Goal: Task Accomplishment & Management: Use online tool/utility

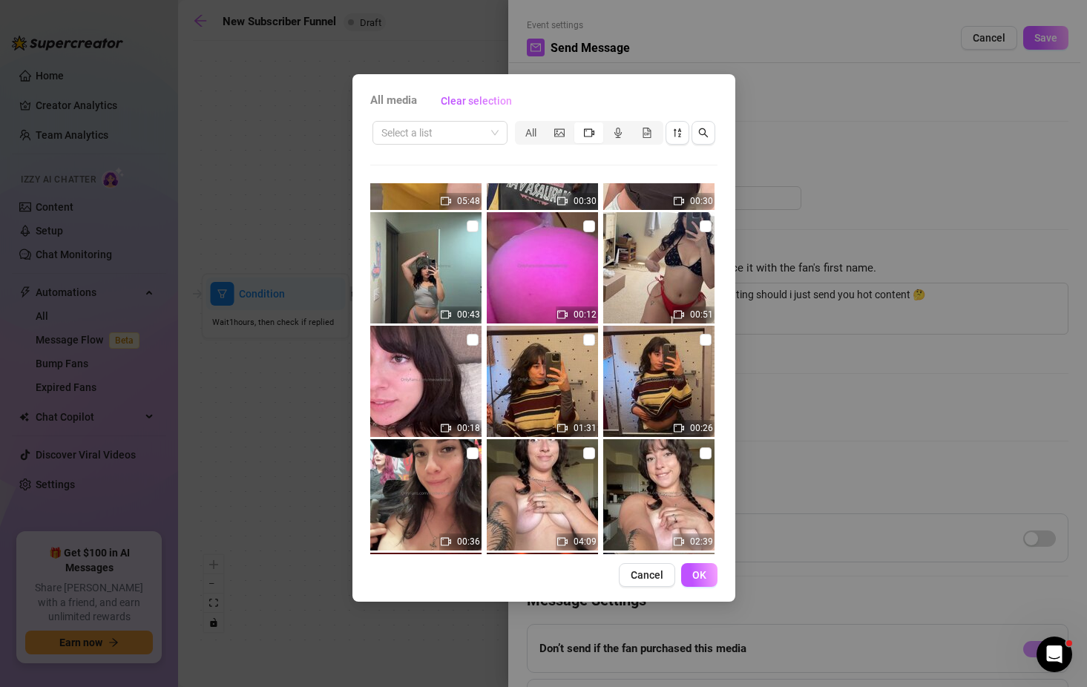
scroll to position [647, 0]
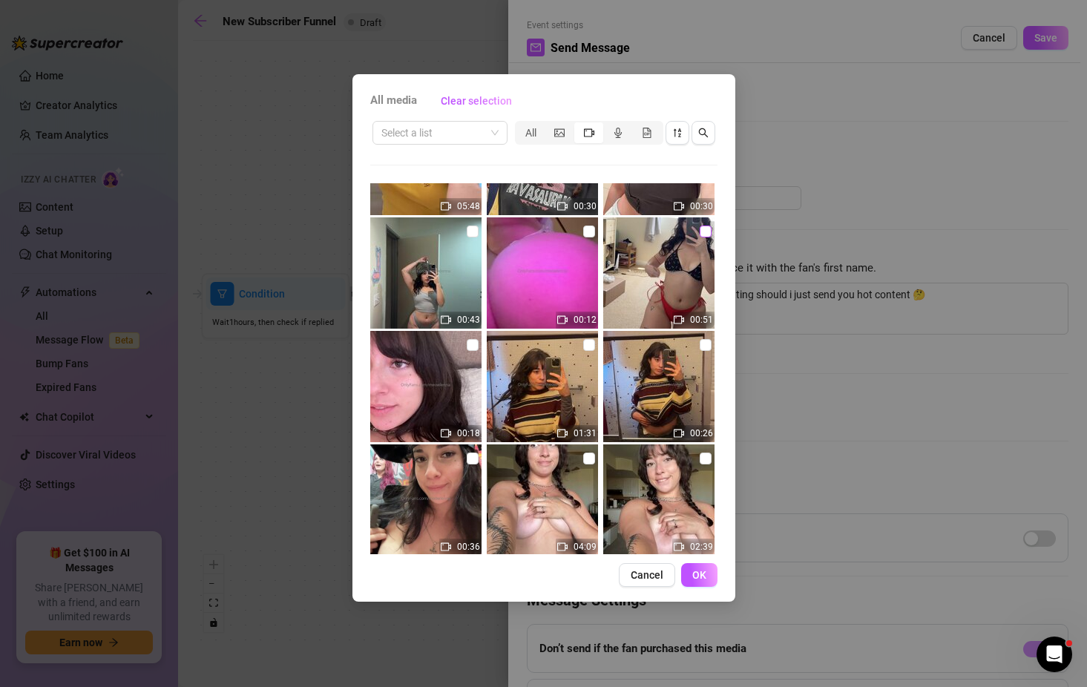
click at [699, 232] on input "checkbox" at bounding box center [705, 231] width 12 height 12
checkbox input "true"
click at [690, 576] on button "OK" at bounding box center [699, 575] width 36 height 24
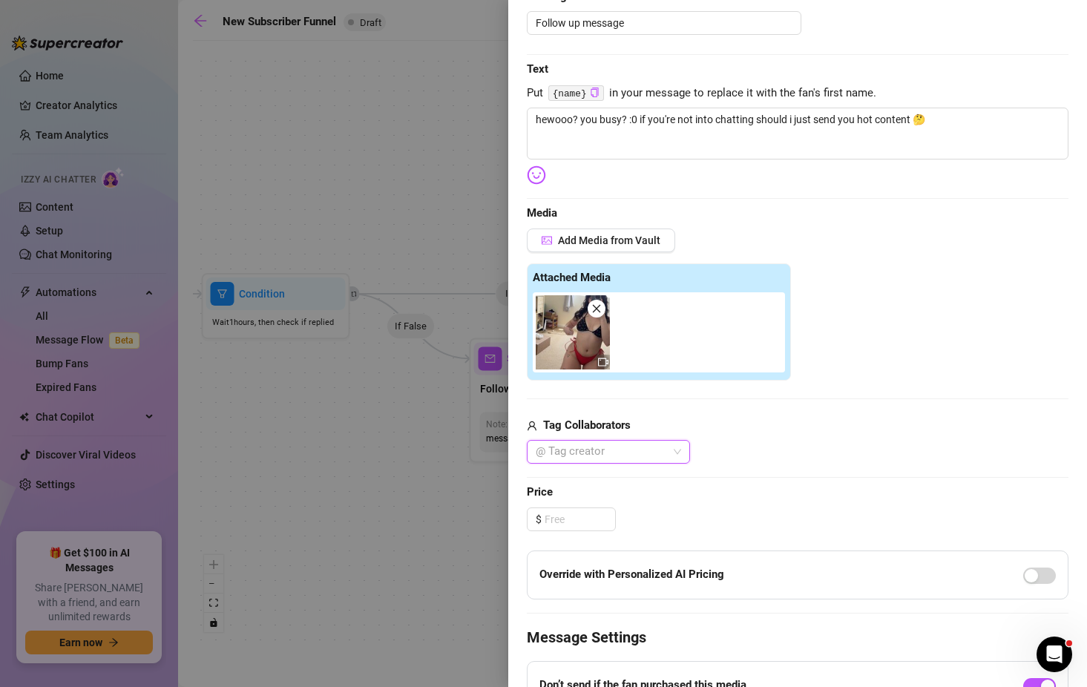
scroll to position [176, 0]
click at [576, 510] on input at bounding box center [579, 518] width 70 height 22
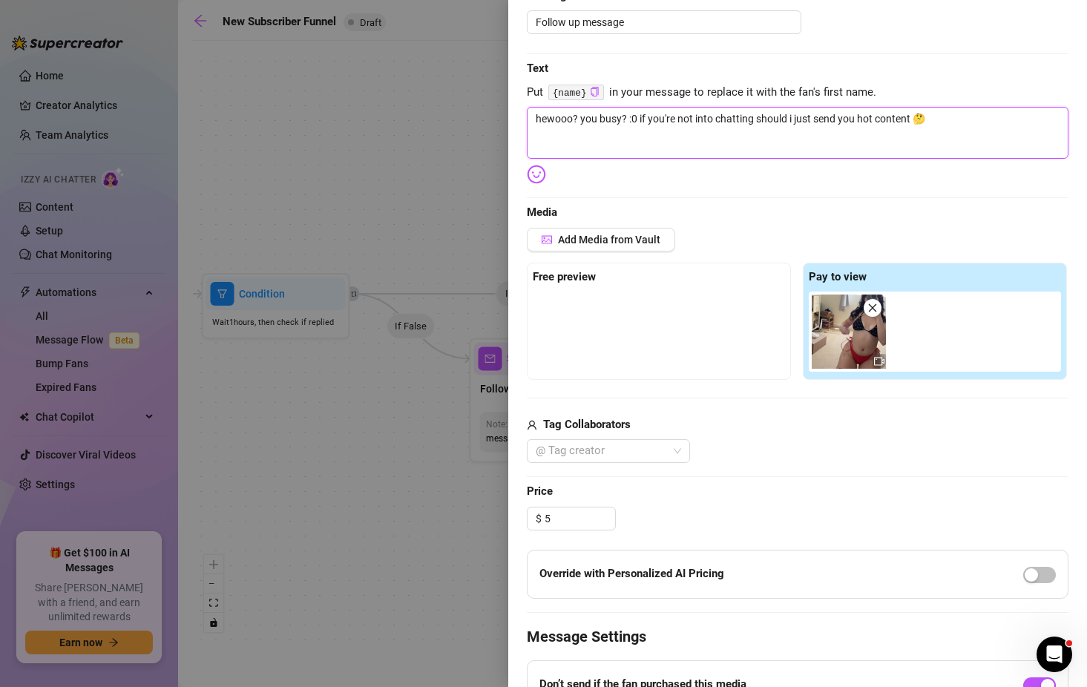
type input "5.00"
click at [968, 126] on textarea "hewooo? you busy? :0 if you're not into chatting should i just send you hot con…" at bounding box center [797, 133] width 541 height 52
type textarea "hewooo? you busy? :0 if you're not into chatting should i just send you hot con…"
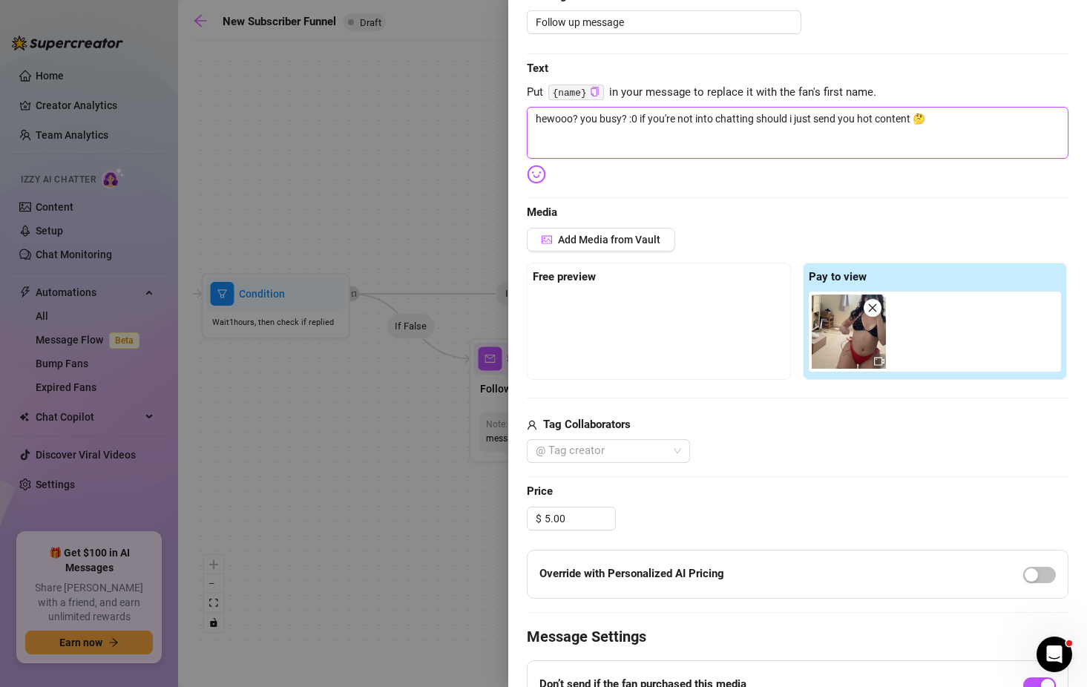
type textarea "hewooo? you busy? :0 if you're not into chatting should i just send you hot con…"
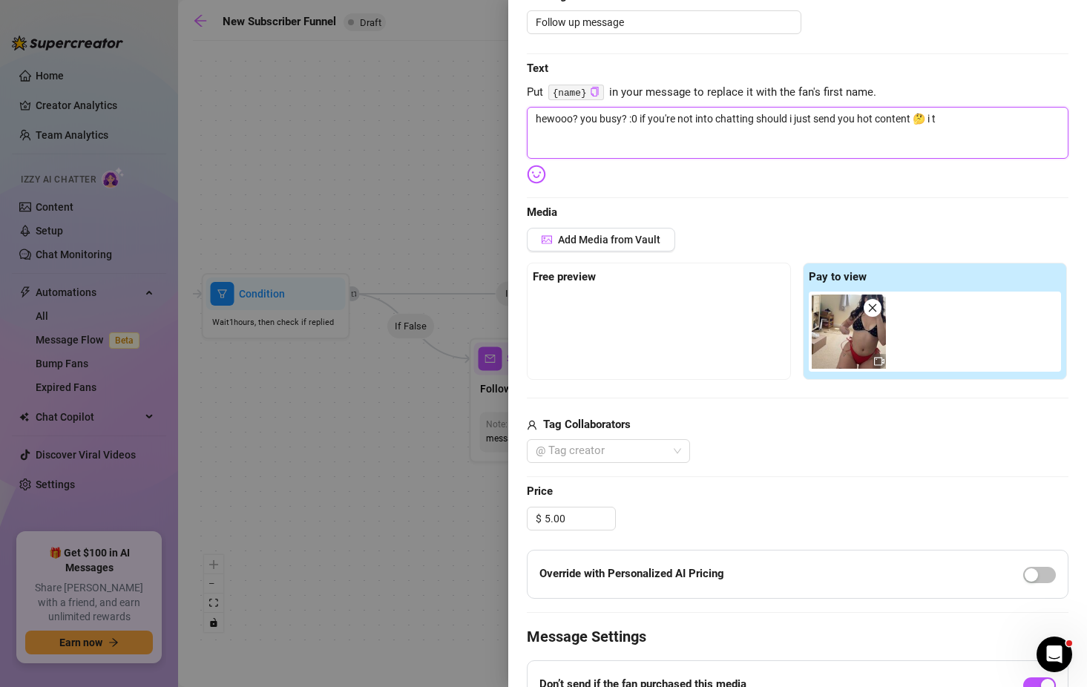
type textarea "hewooo? you busy? :0 if you're not into chatting should i just send you hot con…"
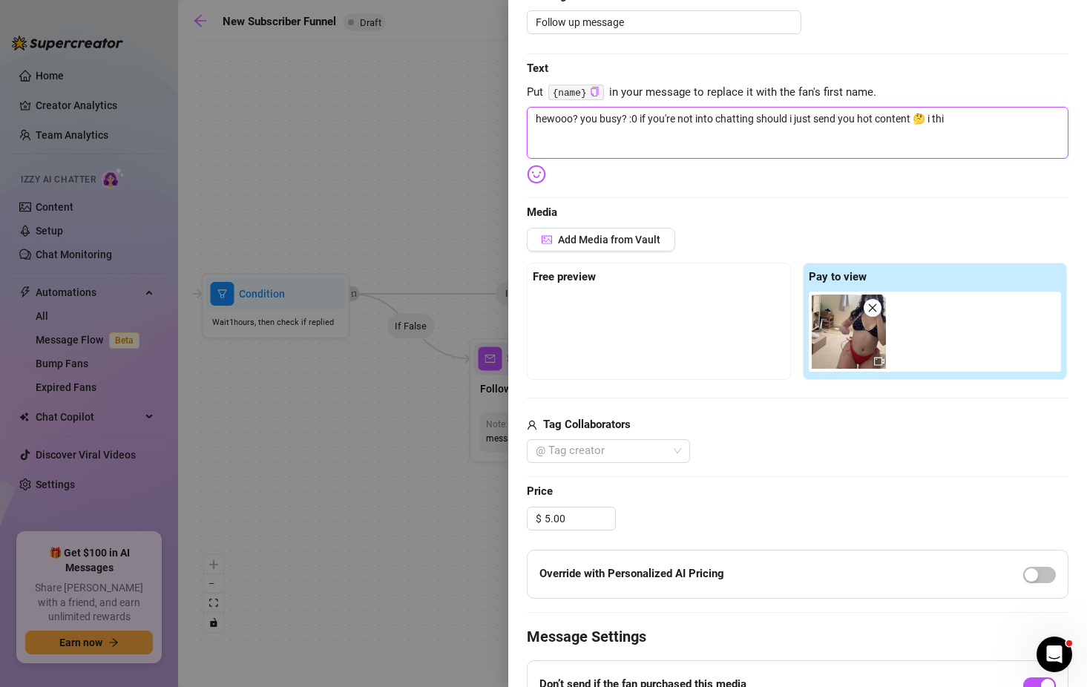
type textarea "hewooo? you busy? :0 if you're not into chatting should i just send you hot con…"
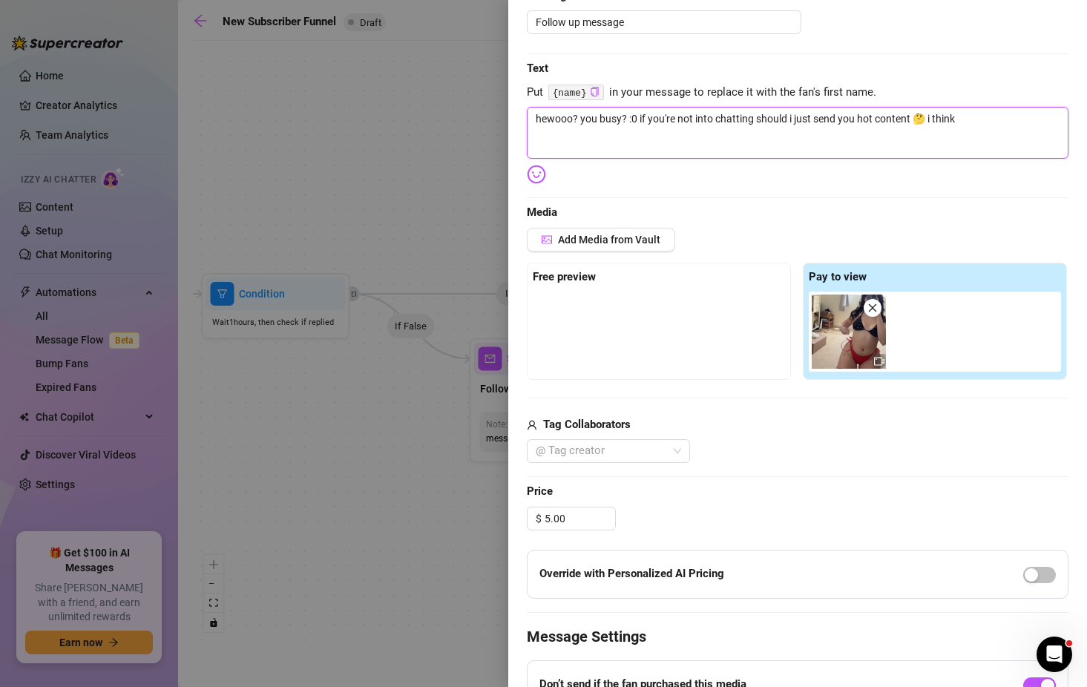
type textarea "hewooo? you busy? :0 if you're not into chatting should i just send you hot con…"
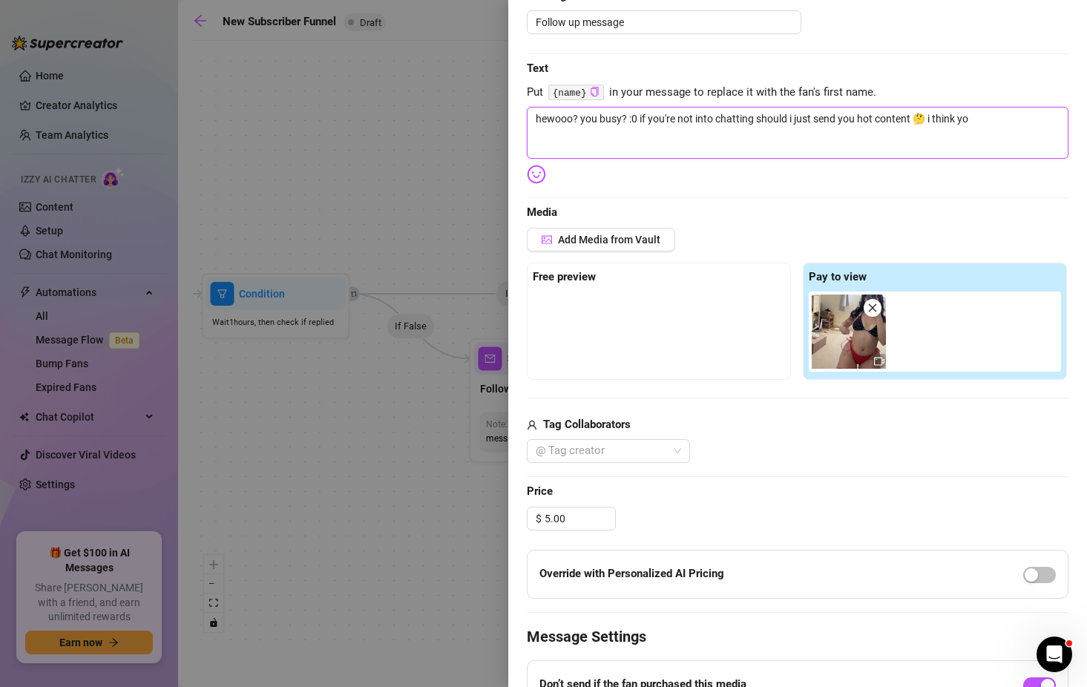
type textarea "hewooo? you busy? :0 if you're not into chatting should i just send you hot con…"
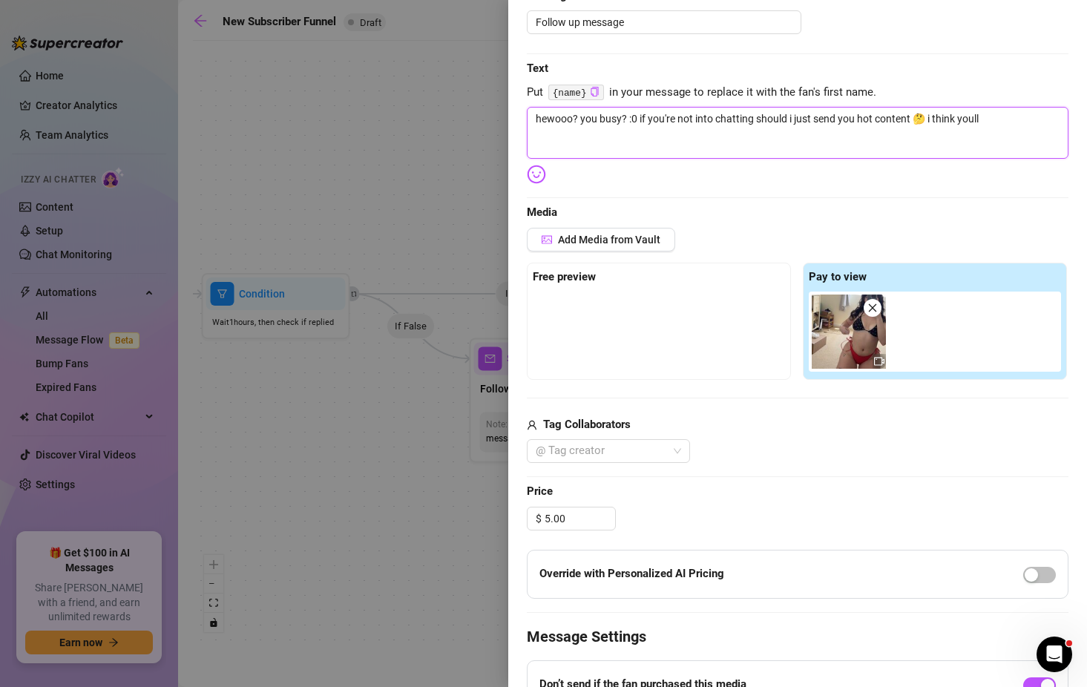
type textarea "hewooo? you busy? :0 if you're not into chatting should i just send you hot con…"
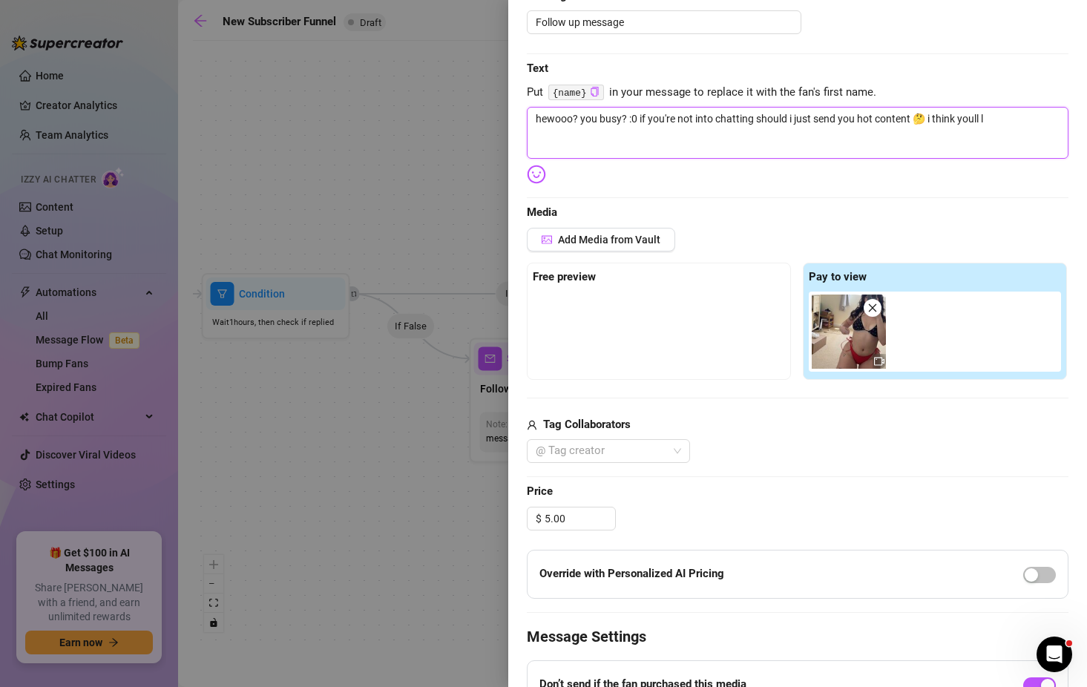
type textarea "hewooo? you busy? :0 if you're not into chatting should i just send you hot con…"
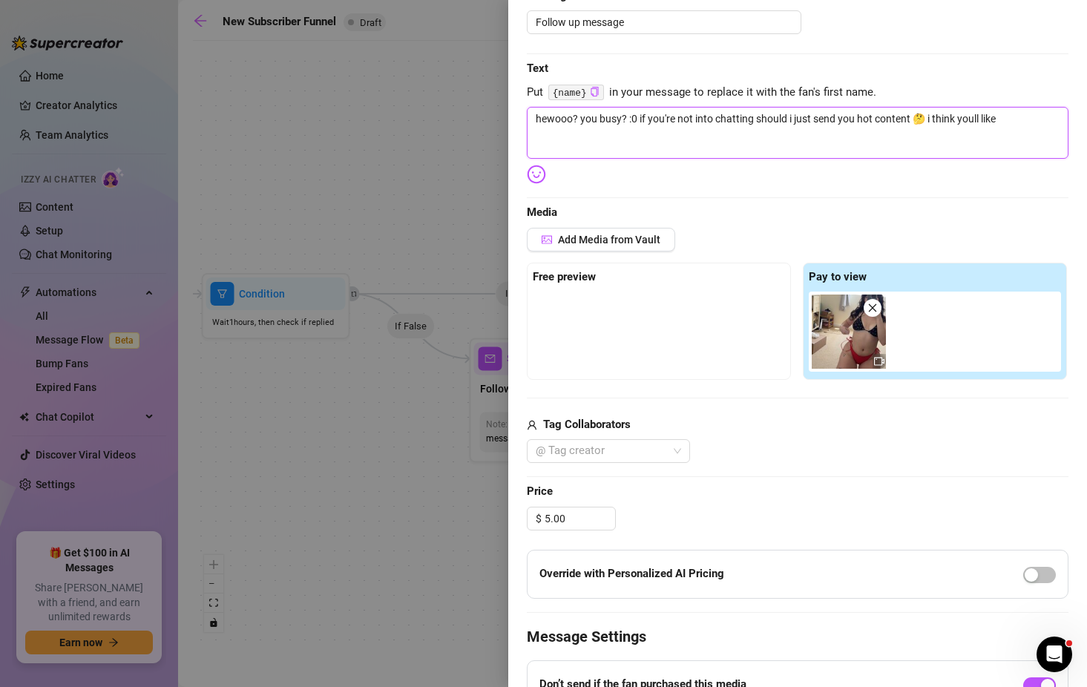
type textarea "hewooo? you busy? :0 if you're not into chatting should i just send you hot con…"
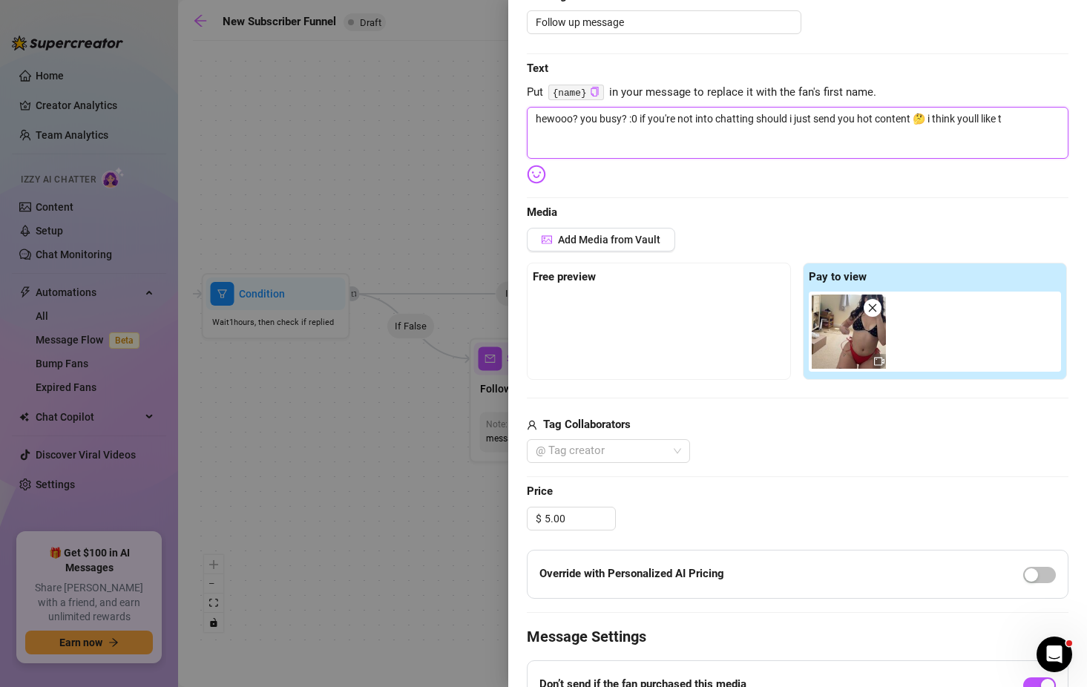
type textarea "hewooo? you busy? :0 if you're not into chatting should i just send you hot con…"
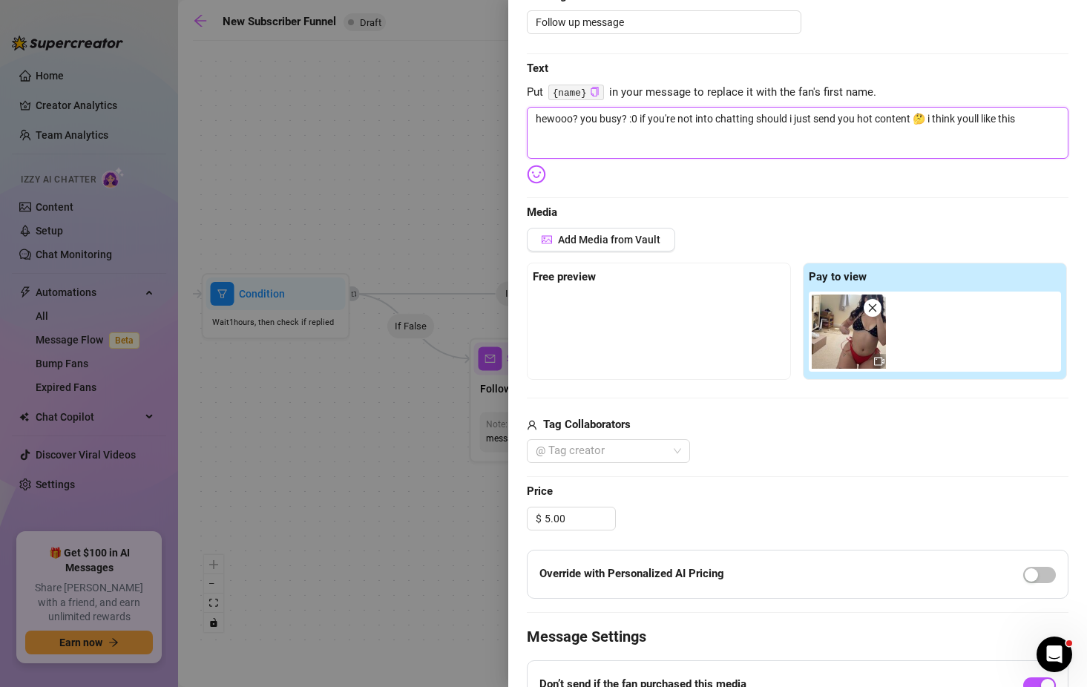
type textarea "hewooo? you busy? :0 if you're not into chatting should i just send you hot con…"
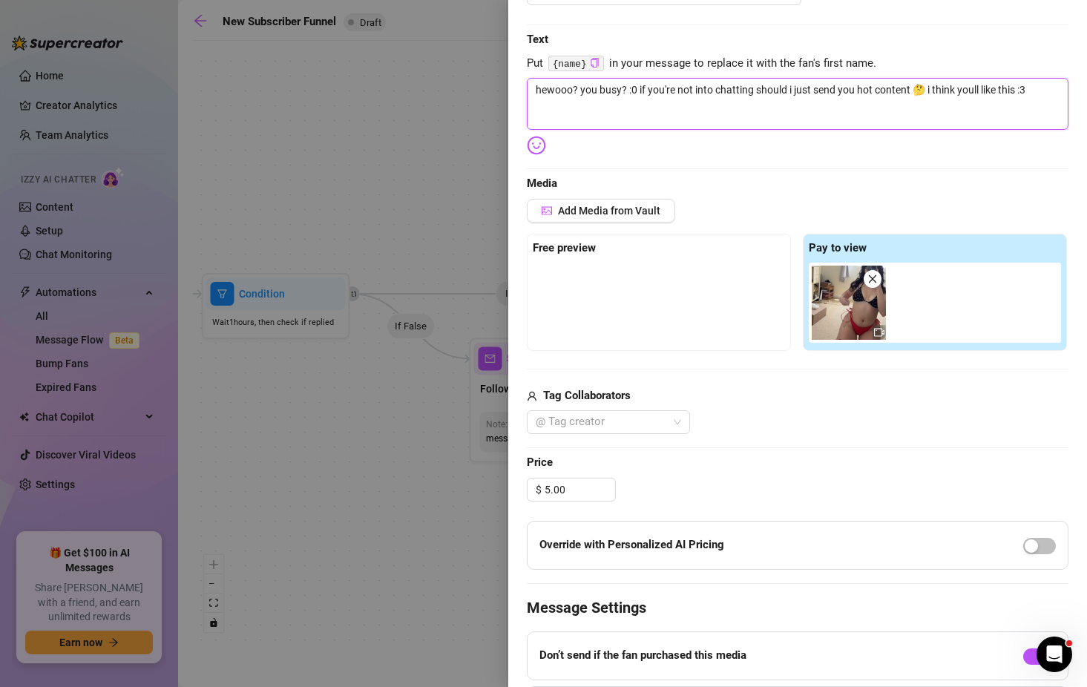
scroll to position [0, 0]
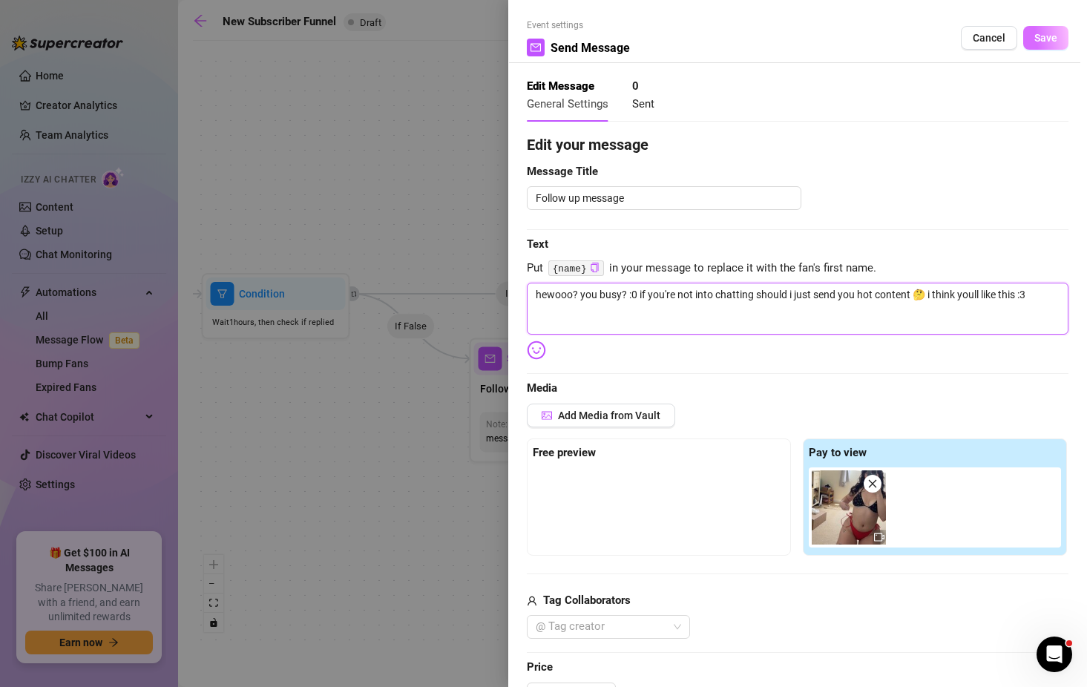
type textarea "hewooo? you busy? :0 if you're not into chatting should i just send you hot con…"
click at [1034, 34] on span "Save" at bounding box center [1045, 38] width 23 height 12
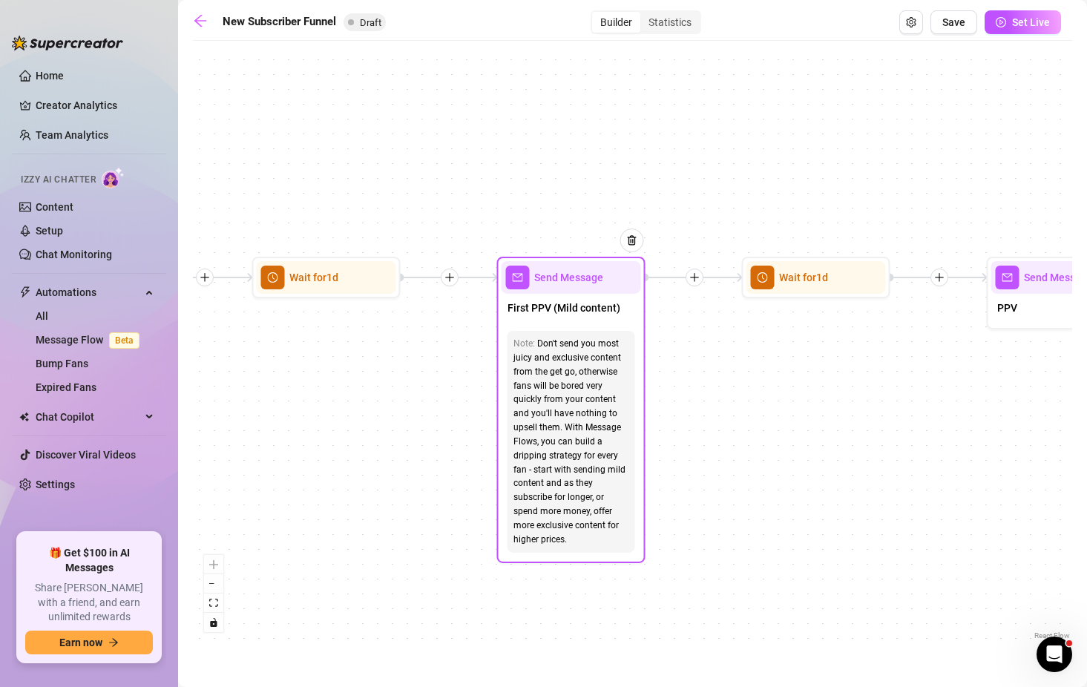
click at [578, 278] on span "Send Message" at bounding box center [568, 277] width 69 height 16
type textarea "First PPV (Mild content)"
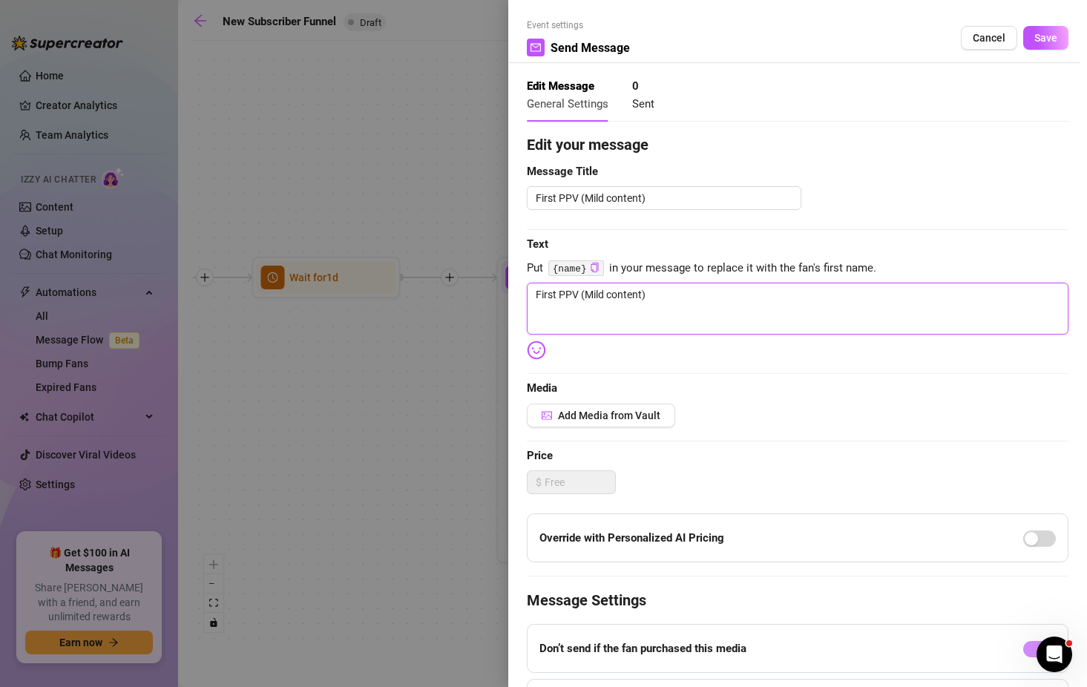
drag, startPoint x: 656, startPoint y: 298, endPoint x: 511, endPoint y: 283, distance: 146.2
click at [511, 283] on div "Event settings Send Message Cancel Save Edit Message General Settings 0 Sent Ed…" at bounding box center [797, 343] width 578 height 687
type textarea "i"
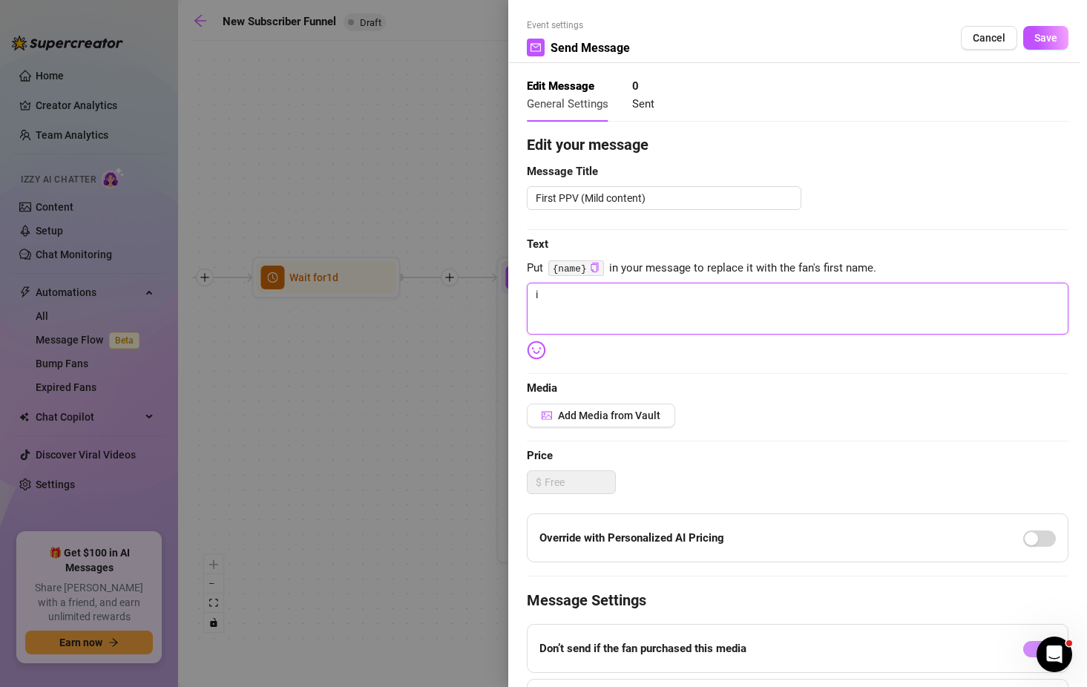
type textarea "i w"
type textarea "i wa"
type textarea "i wan"
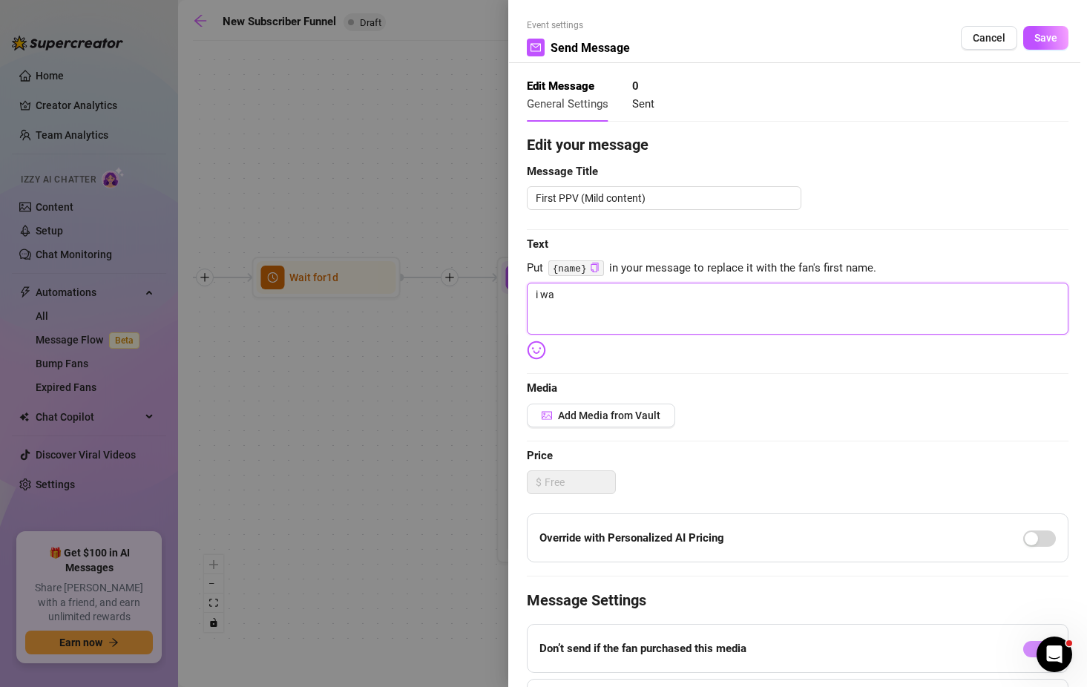
type textarea "i wan"
type textarea "i [PERSON_NAME]"
type textarea "i wanna"
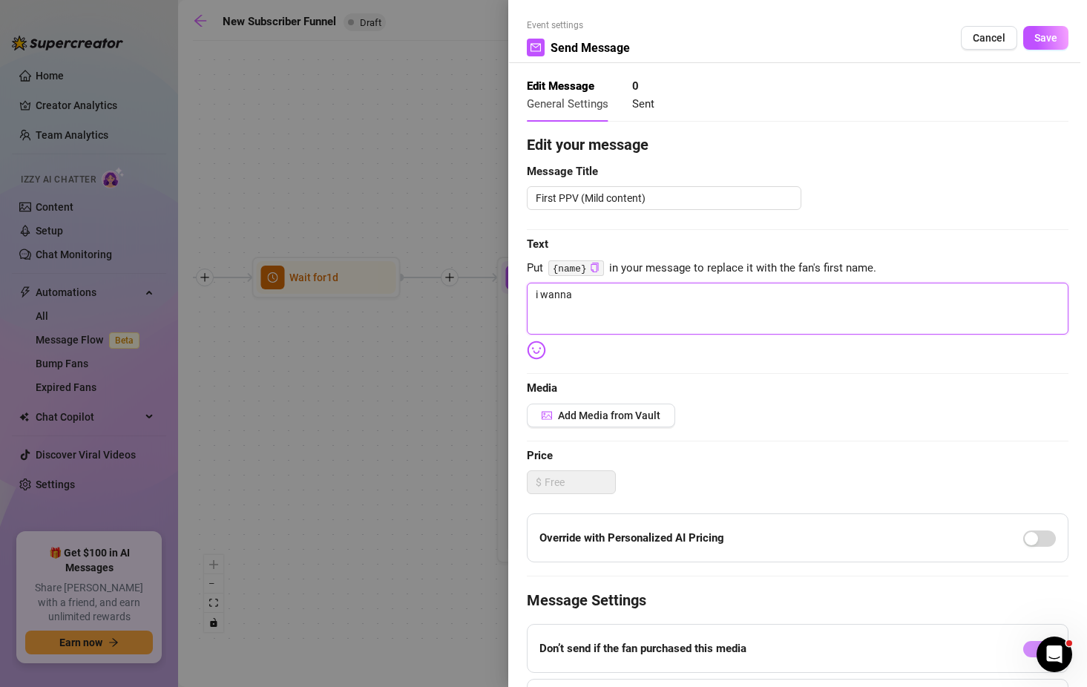
type textarea "i wanna"
type textarea "i wanna s"
type textarea "i wanna sh"
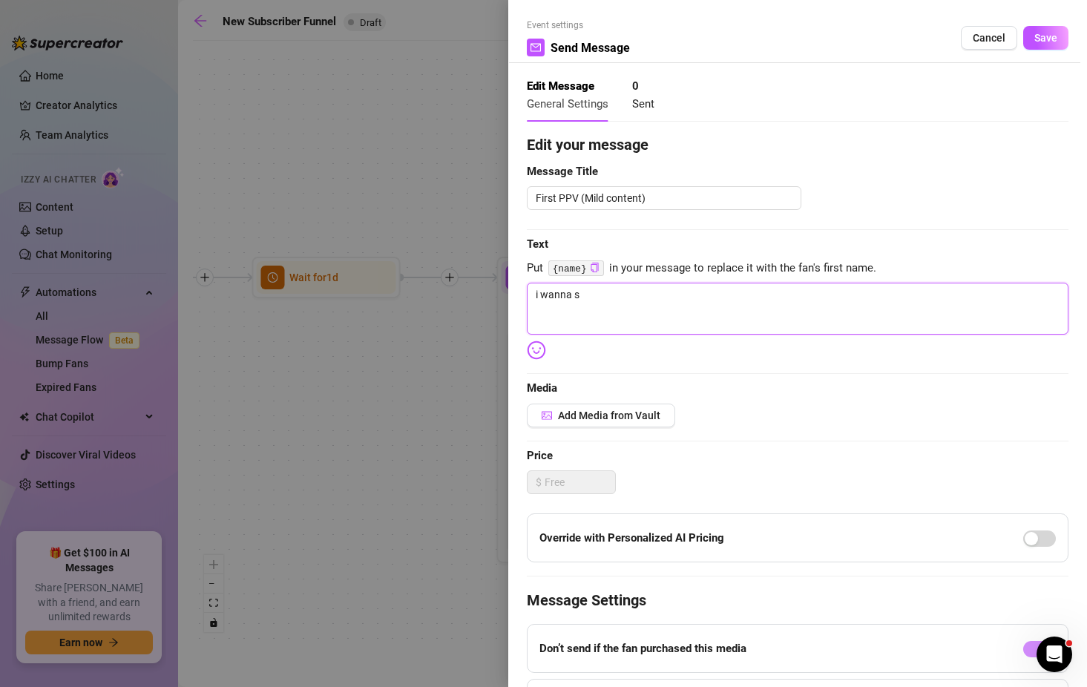
type textarea "i wanna sh"
type textarea "i wanna sho"
type textarea "i wanna show"
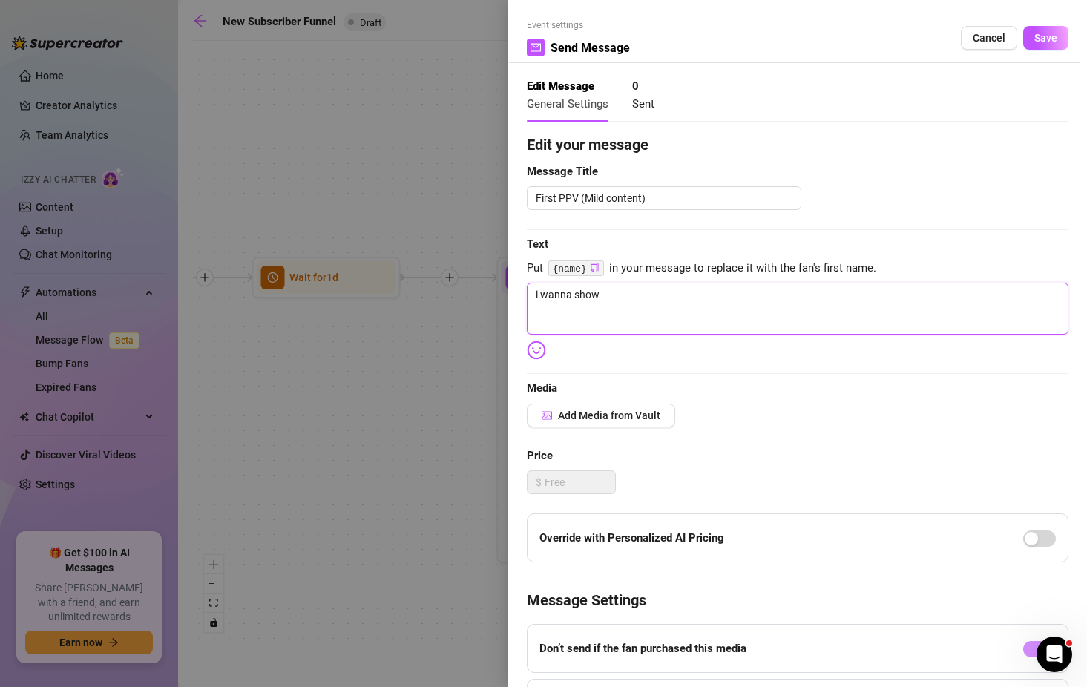
type textarea "i wanna show"
type textarea "i wanna show o"
type textarea "i wanna show"
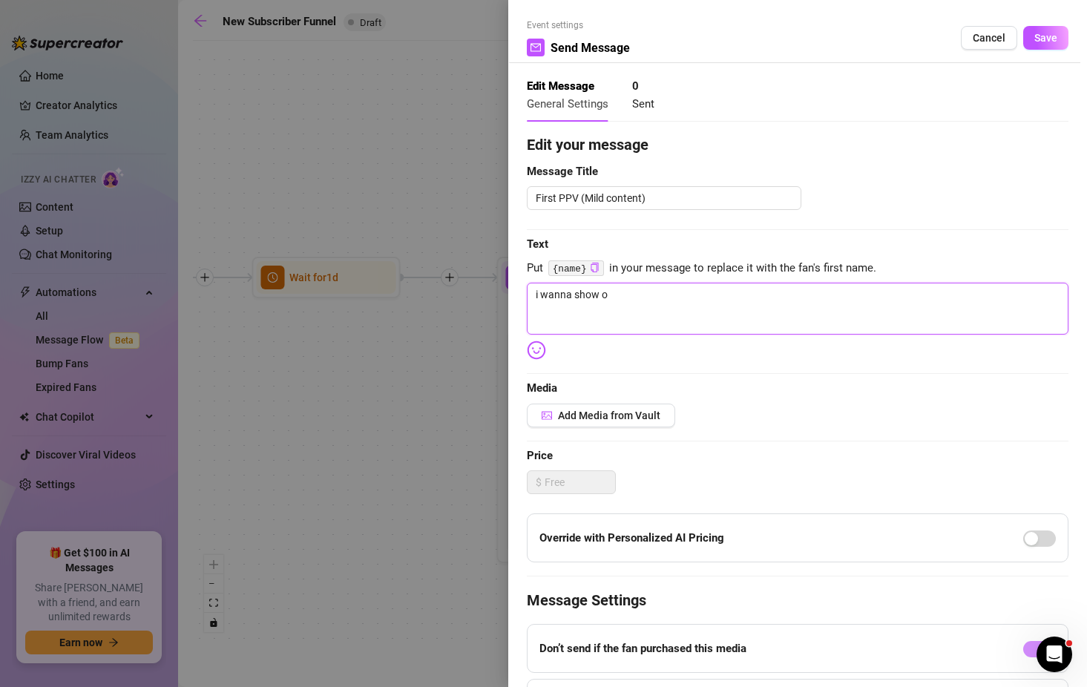
type textarea "i wanna show"
type textarea "i wanna show y"
type textarea "i wanna show yo"
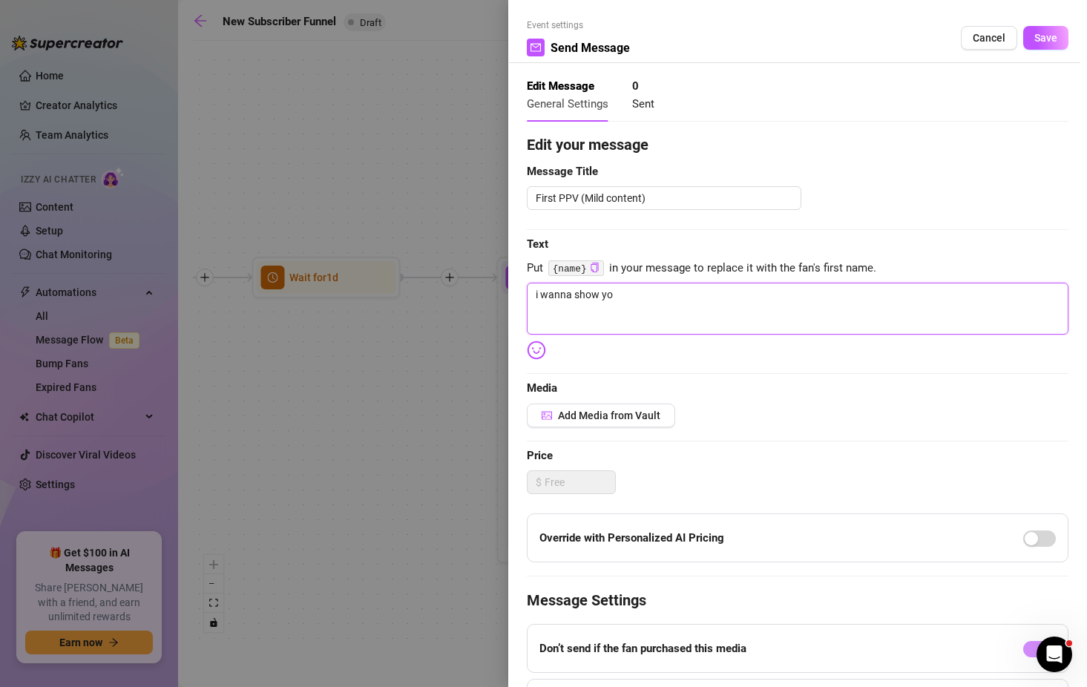
type textarea "i wanna show you"
type textarea "i wanna show you s"
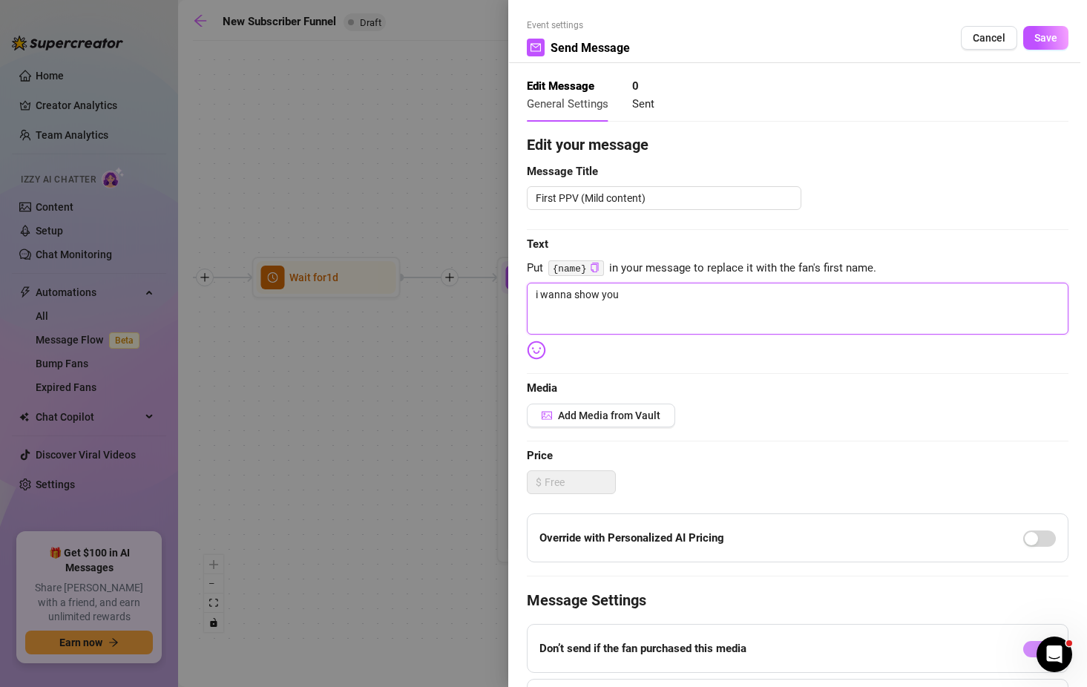
type textarea "i wanna show you s"
type textarea "i wanna show you so"
type textarea "i wanna show you som"
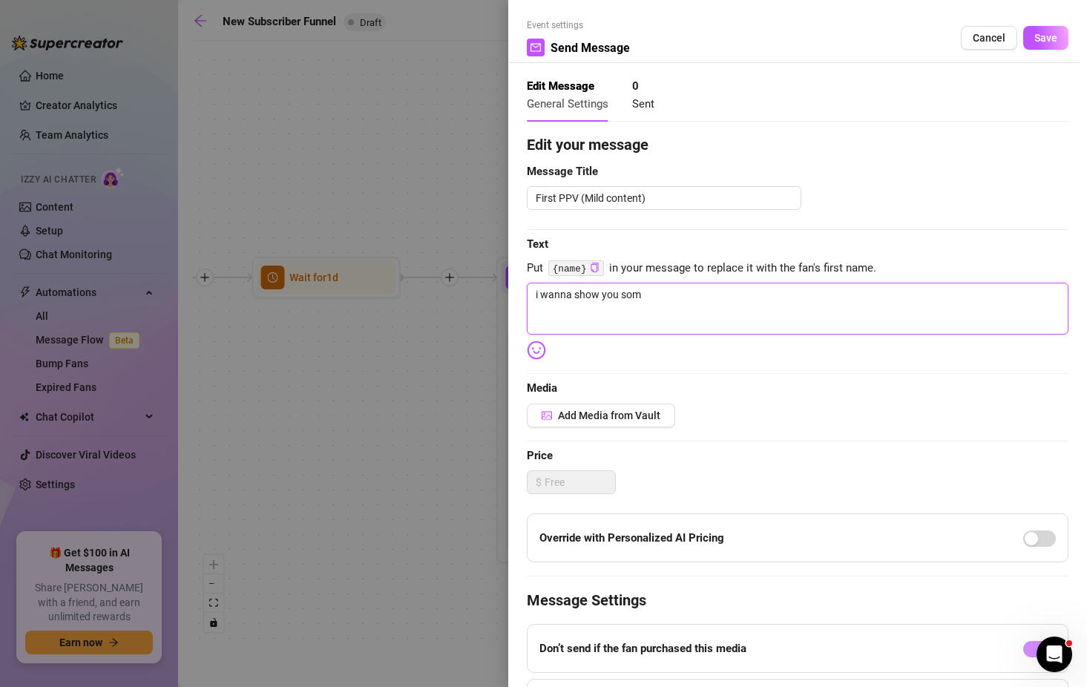
type textarea "i wanna show you some"
type textarea "i wanna show you somet"
type textarea "i wanna show you someth"
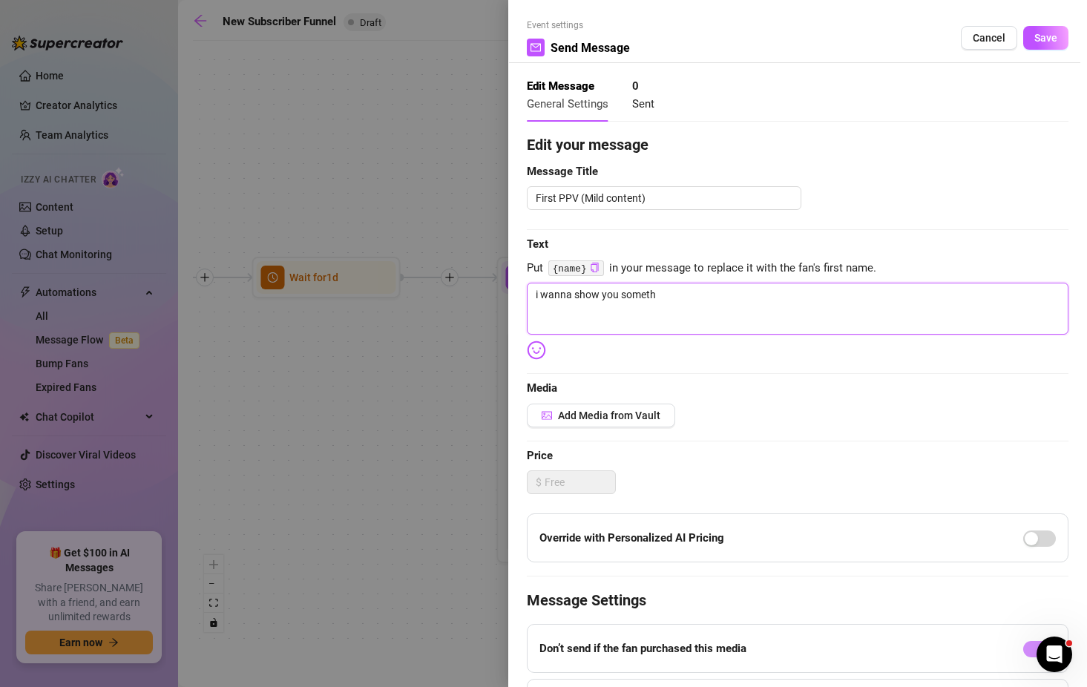
type textarea "i wanna show you somethi"
type textarea "i wanna show you somethin"
type textarea "i wanna show you something"
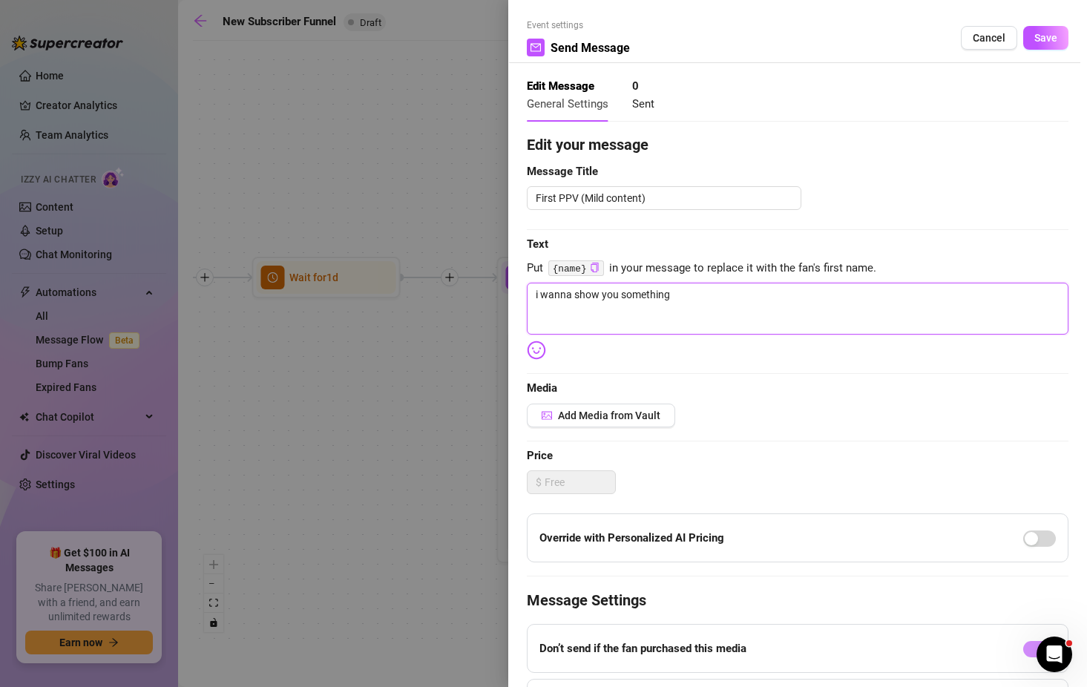
type textarea "i wanna show you something"
type textarea "i wanna show you something n"
type textarea "i wanna show you something no"
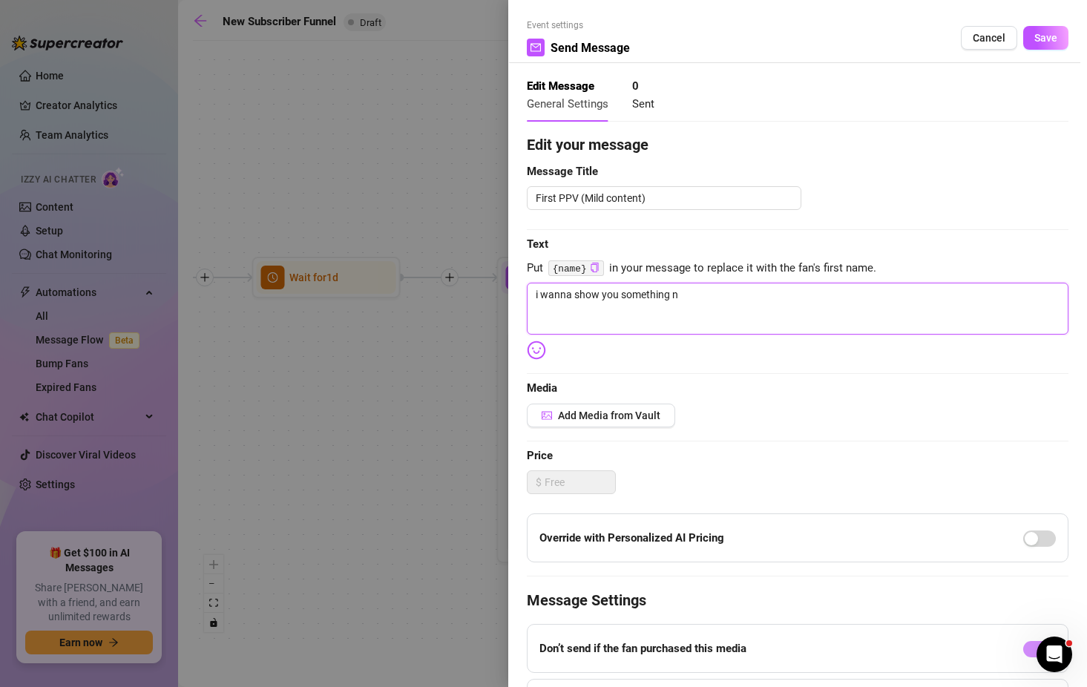
type textarea "i wanna show you something no"
type textarea "i wanna show you something not"
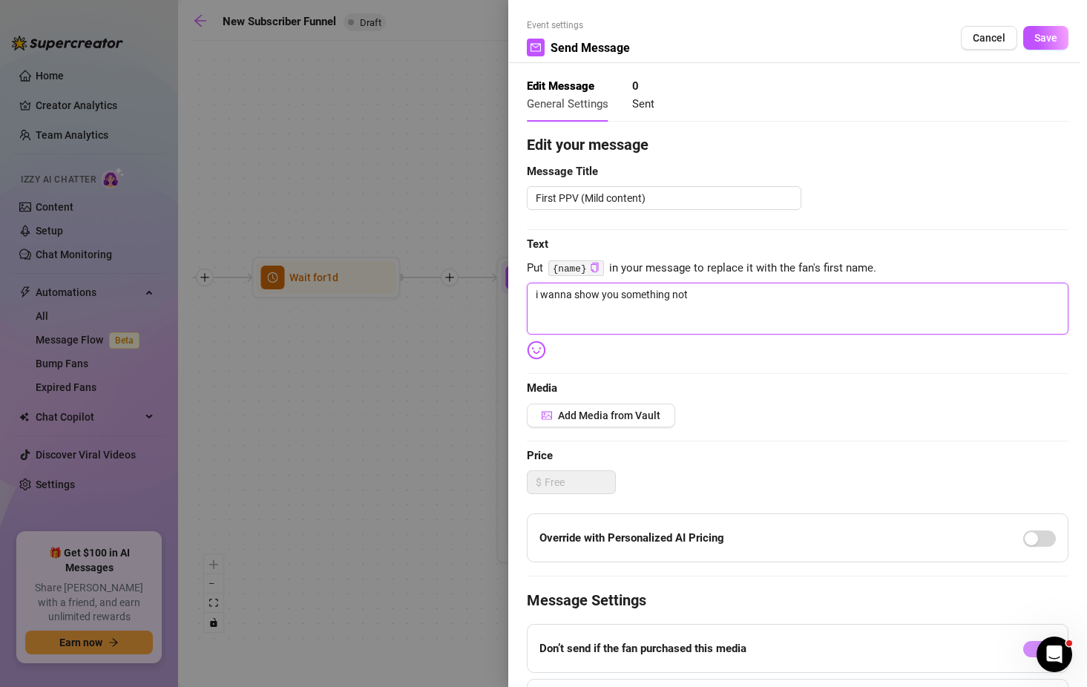
type textarea "i wanna show you something not e"
type textarea "i wanna show you something not ev"
type textarea "i wanna show you something not eve"
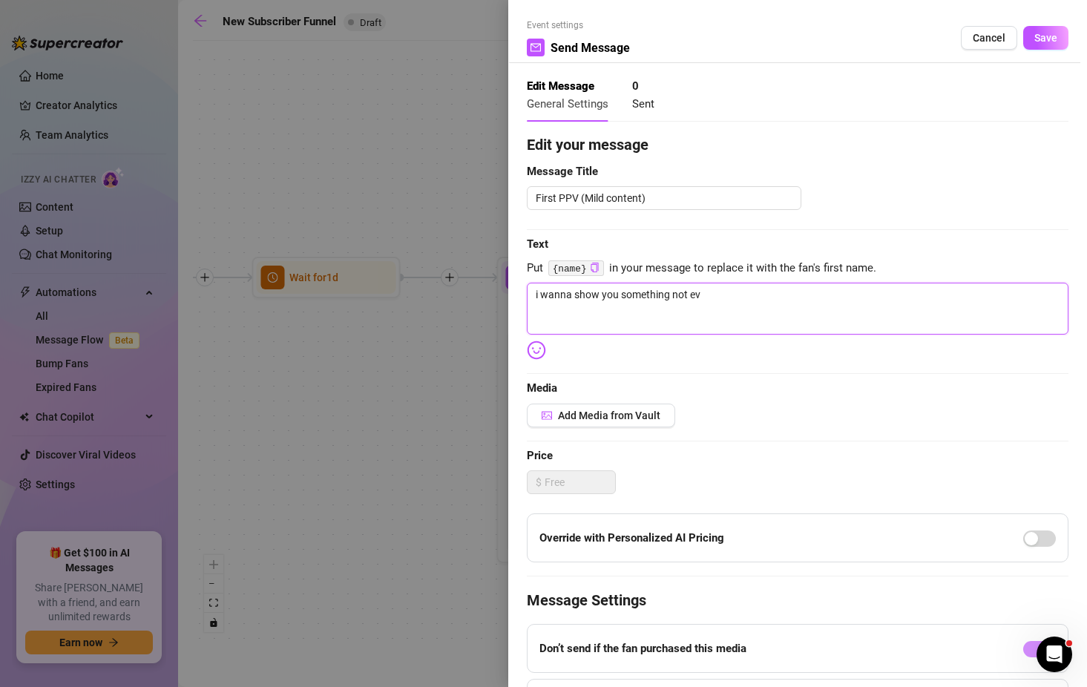
type textarea "i wanna show you something not eve"
type textarea "i wanna show you something not ever"
type textarea "i wanna show you something not every"
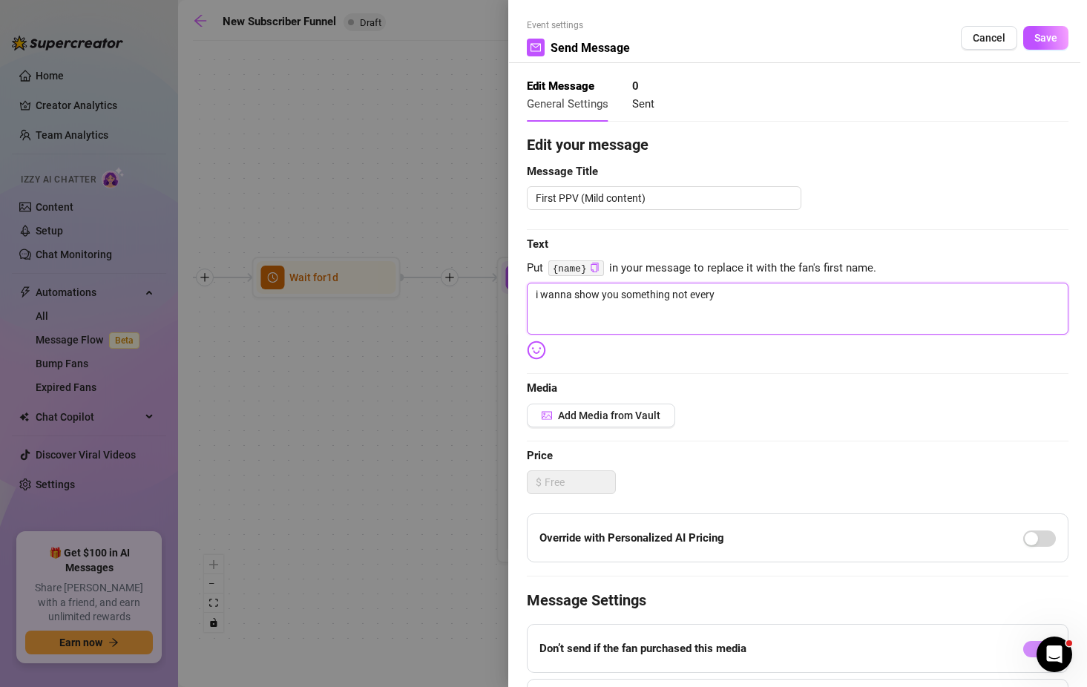
type textarea "i wanna show you something not everyo"
type textarea "i wanna show you something not everyon"
type textarea "i wanna show you something not everyone"
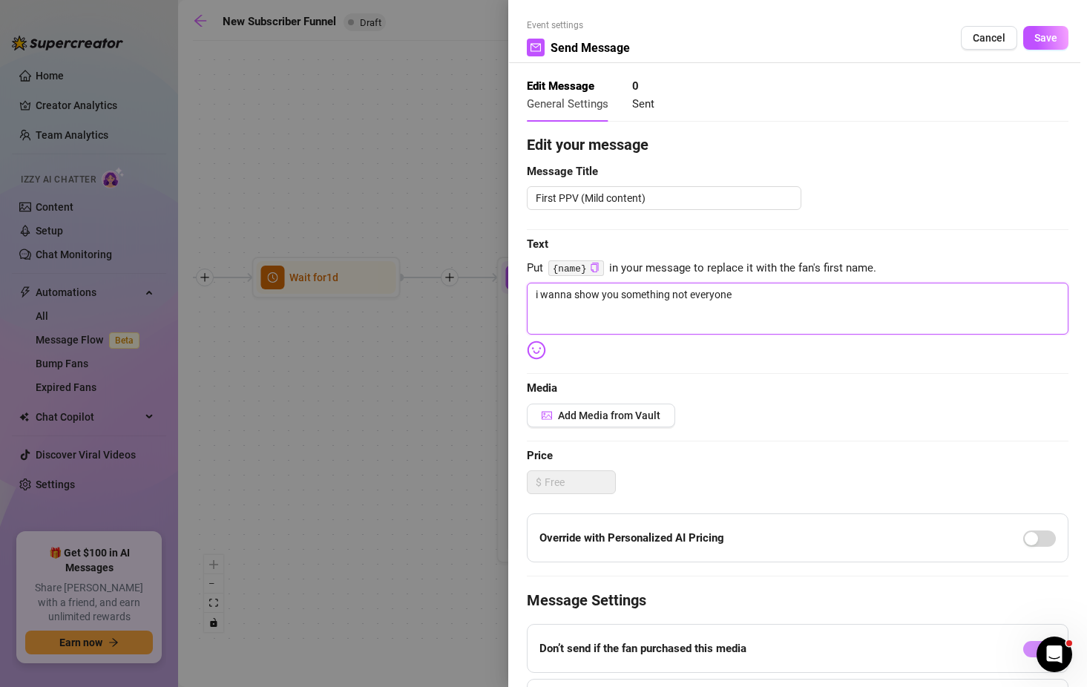
type textarea "i wanna show you something not everyone"
type textarea "i wanna show you something not everyone g"
type textarea "i wanna show you something not everyone ge"
type textarea "i wanna show you something not everyone get"
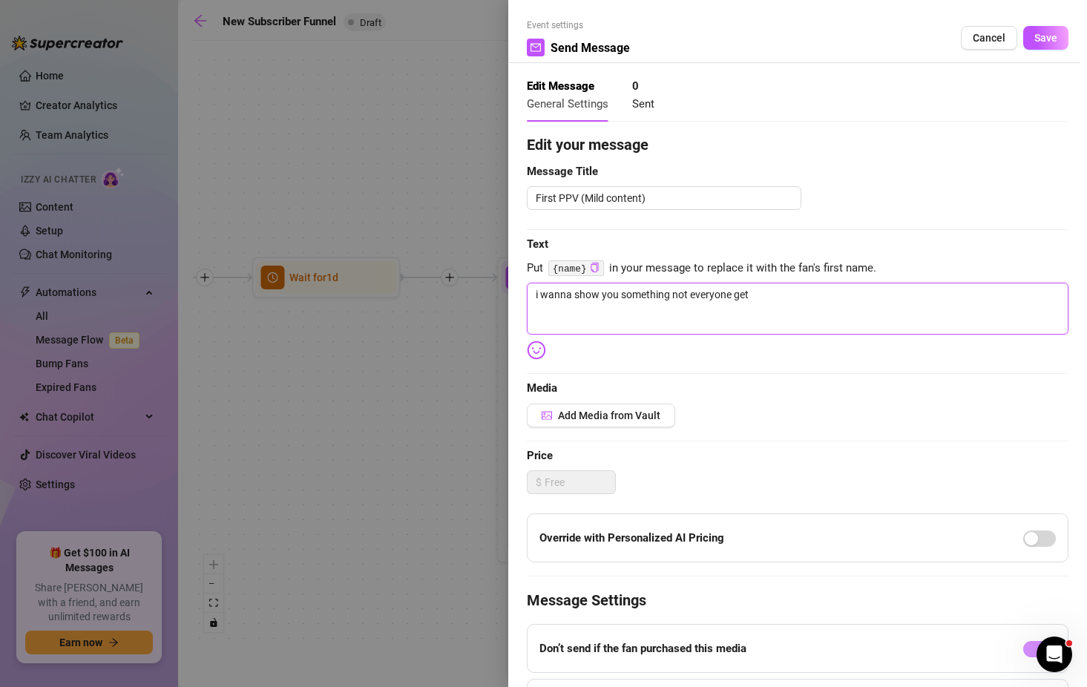
type textarea "i wanna show you something not everyone gets"
type textarea "i wanna show you something not everyone gets 😇"
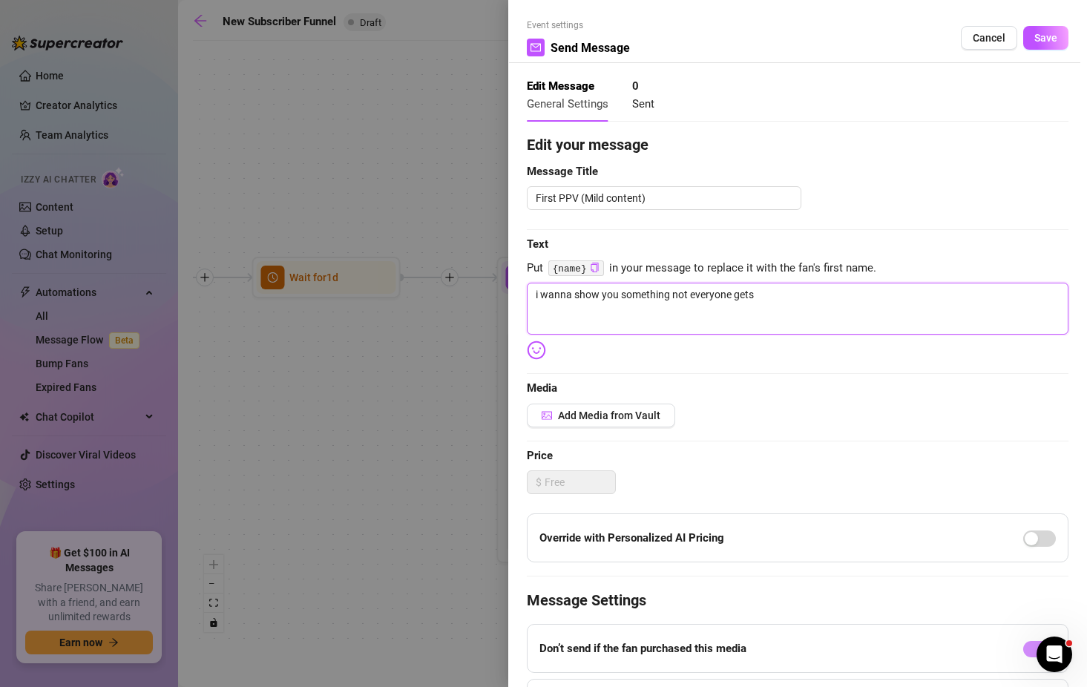
type textarea "i wanna show you something not everyone gets 😇"
type textarea "i wanna show you something not everyone gets 😇 i"
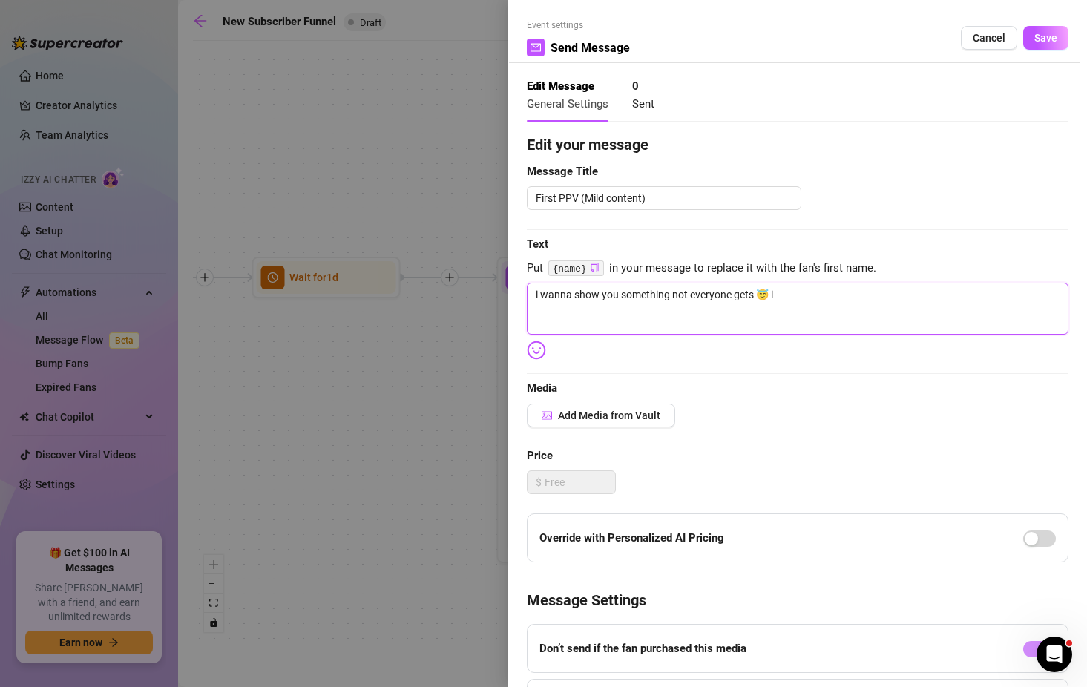
type textarea "i wanna show you something not everyone gets 😇 it"
type textarea "i wanna show you something not everyone gets 😇 its"
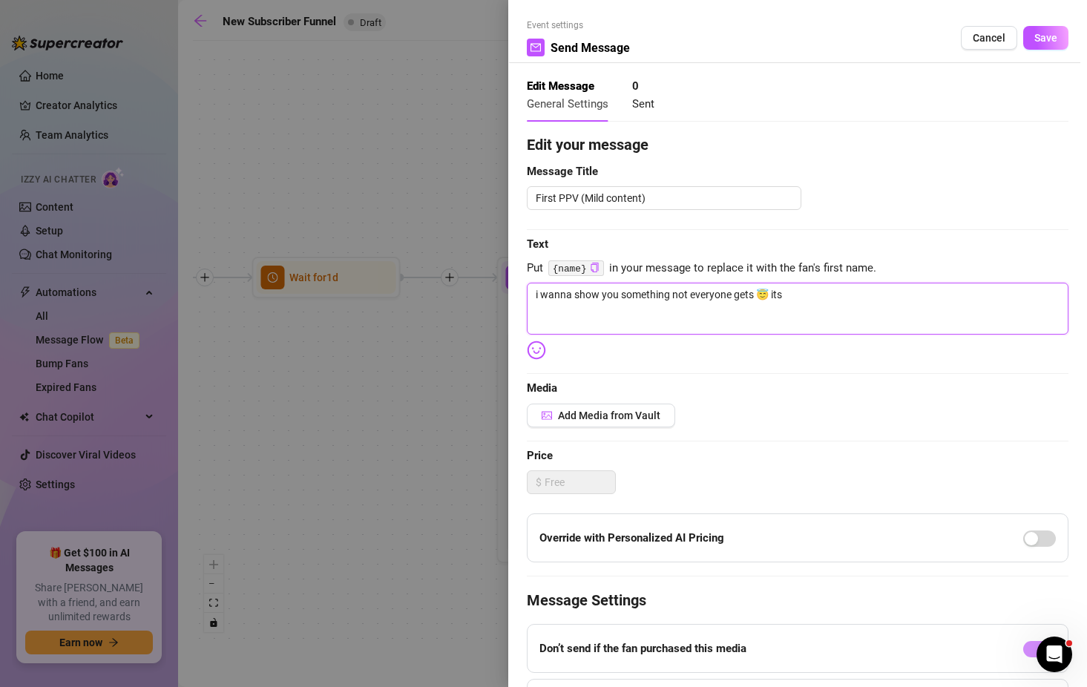
type textarea "i wanna show you something not everyone gets 😇 its"
type textarea "i wanna show you something not everyone gets 😇 its a"
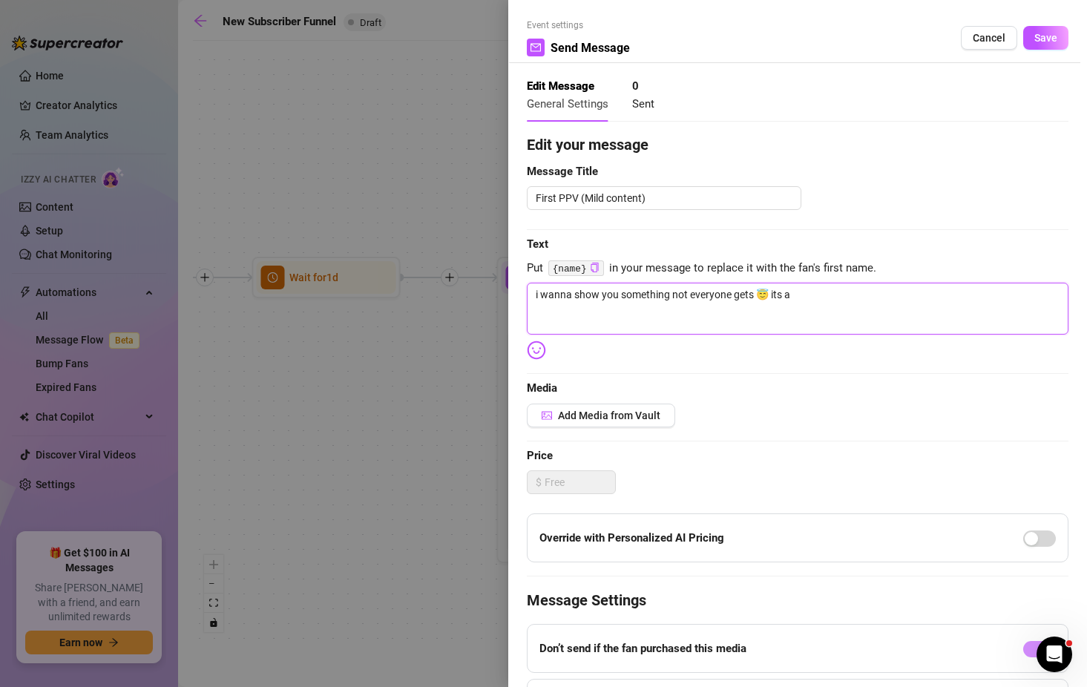
type textarea "i wanna show you something not everyone gets 😇 its a s"
type textarea "i wanna show you something not everyone gets 😇 its a sp"
type textarea "i wanna show you something not everyone gets 😇 its a spe"
type textarea "i wanna show you something not everyone gets 😇 its a spec"
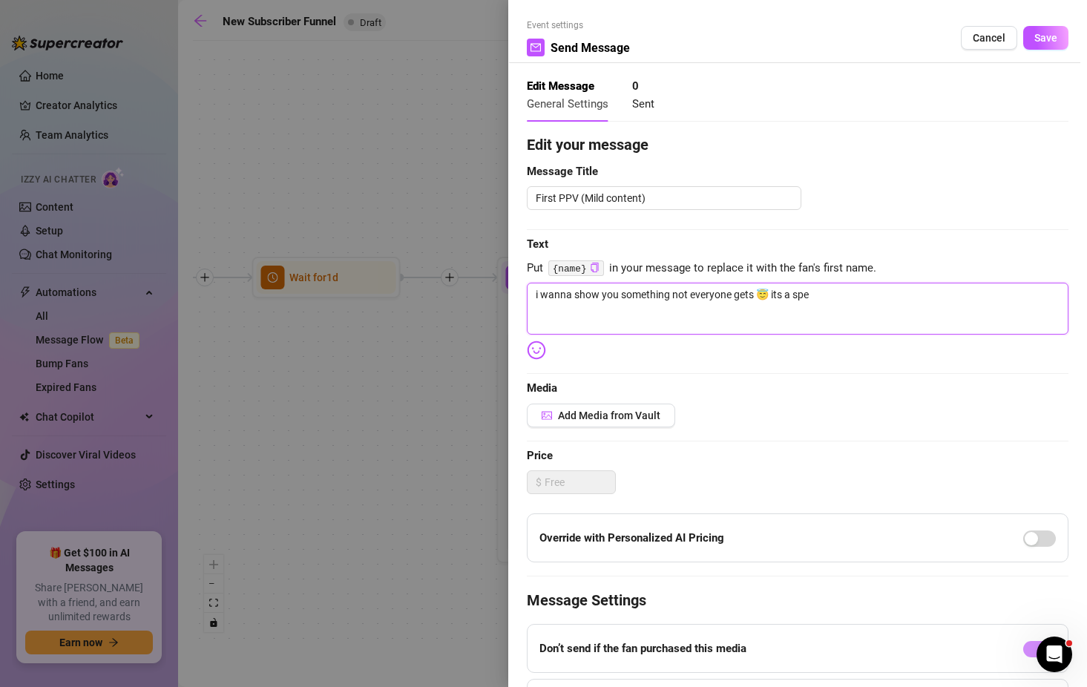
type textarea "i wanna show you something not everyone gets 😇 its a spec"
type textarea "i wanna show you something not everyone gets 😇 its a speci"
type textarea "i wanna show you something not everyone gets 😇 its a specia"
type textarea "i wanna show you something not everyone gets 😇 its a special"
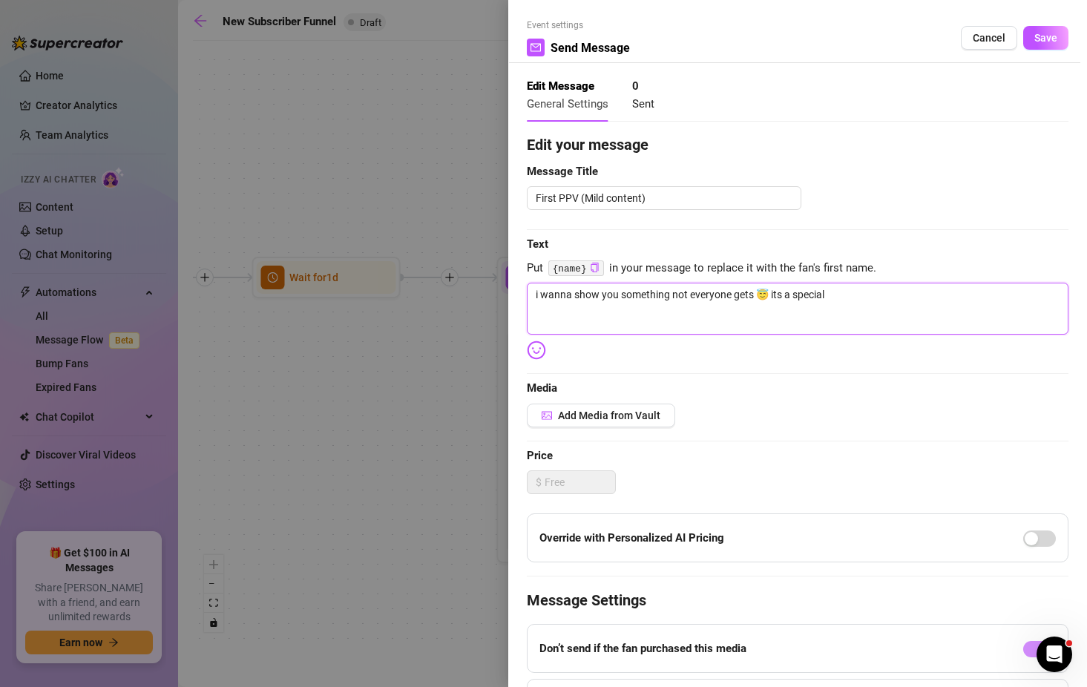
type textarea "i wanna show you something not everyone gets 😇 its a special"
type textarea "i wanna show you something not everyone gets 😇 its a special l"
type textarea "i wanna show you something not everyone gets 😇 its a special li"
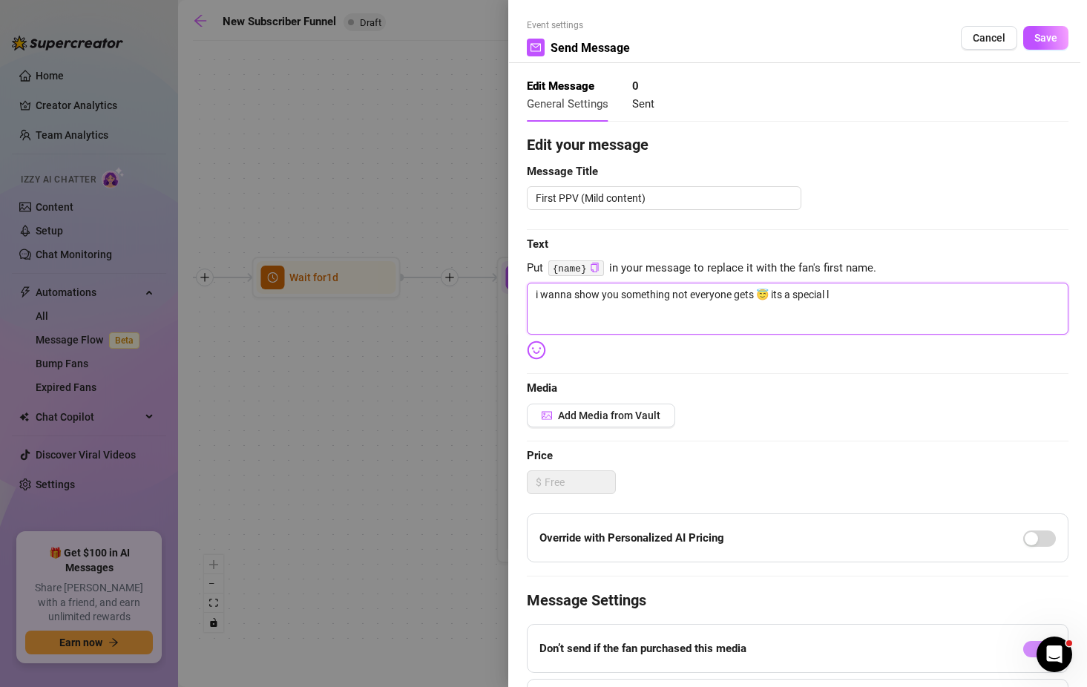
type textarea "i wanna show you something not everyone gets 😇 its a special li"
type textarea "i wanna show you something not everyone gets 😇 its a special lit"
type textarea "i wanna show you something not everyone gets 😇 its a special litt"
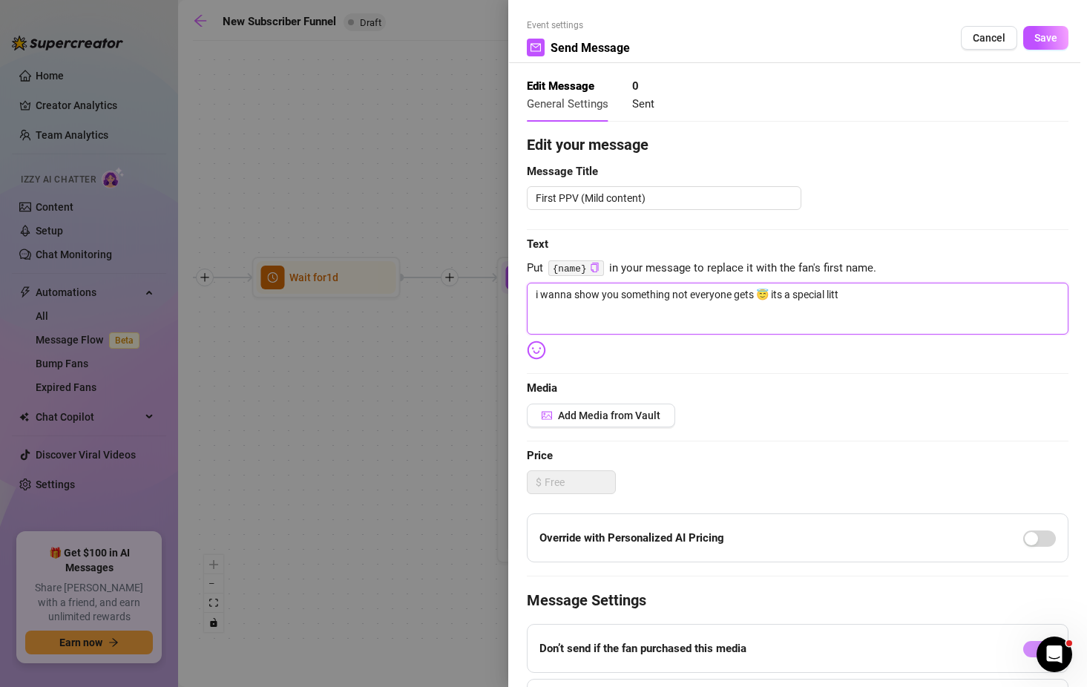
type textarea "i wanna show you something not everyone gets 😇 its a special littl"
type textarea "i wanna show you something not everyone gets 😇 its a special little"
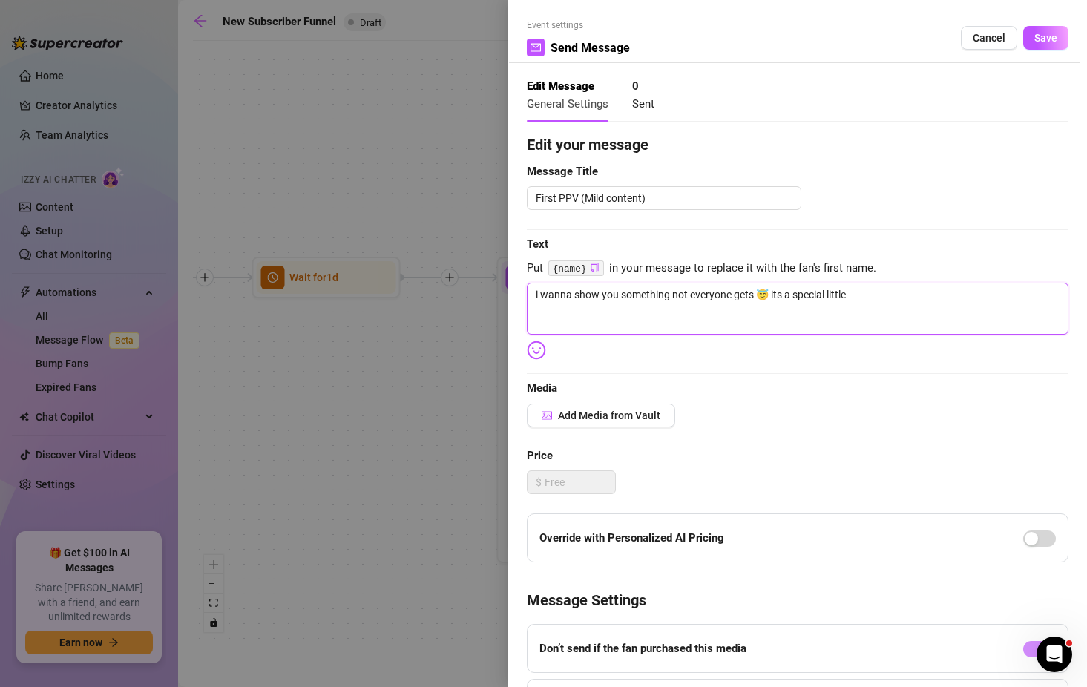
type textarea "i wanna show you something not everyone gets 😇 its a special little"
type textarea "i wanna show you something not everyone gets 😇 its a special little v"
type textarea "i wanna show you something not everyone gets 😇 its a special little vi"
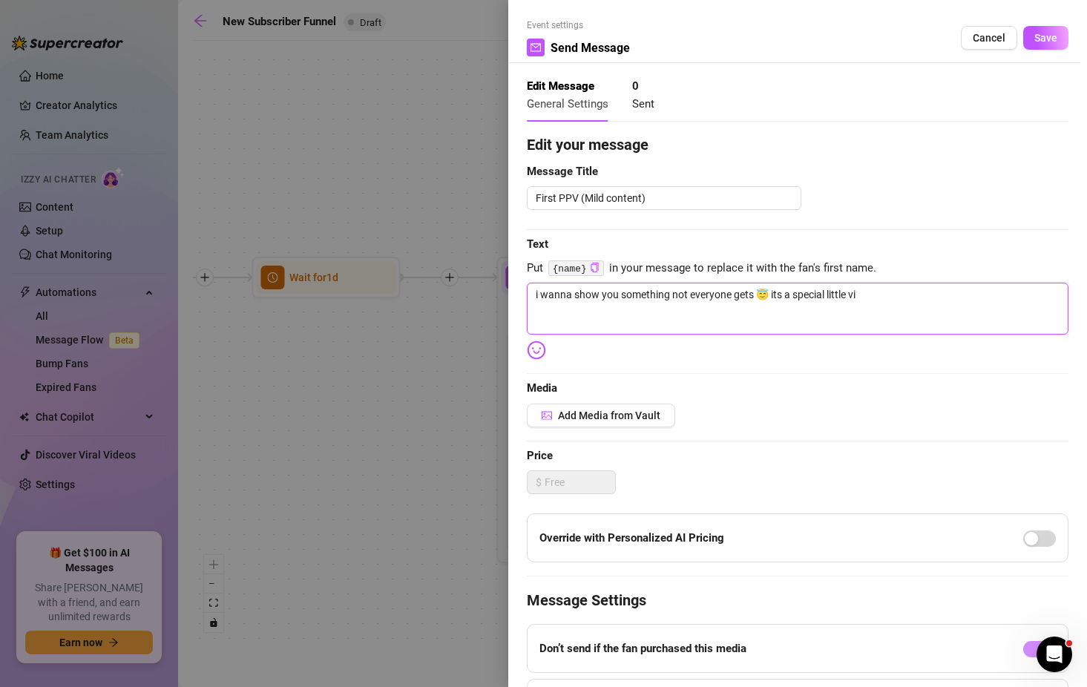
type textarea "i wanna show you something not everyone gets 😇 its a special little vid"
type textarea "i wanna show you something not everyone gets 😇 its a special little vide"
type textarea "i wanna show you something not everyone gets 😇 its a special little video"
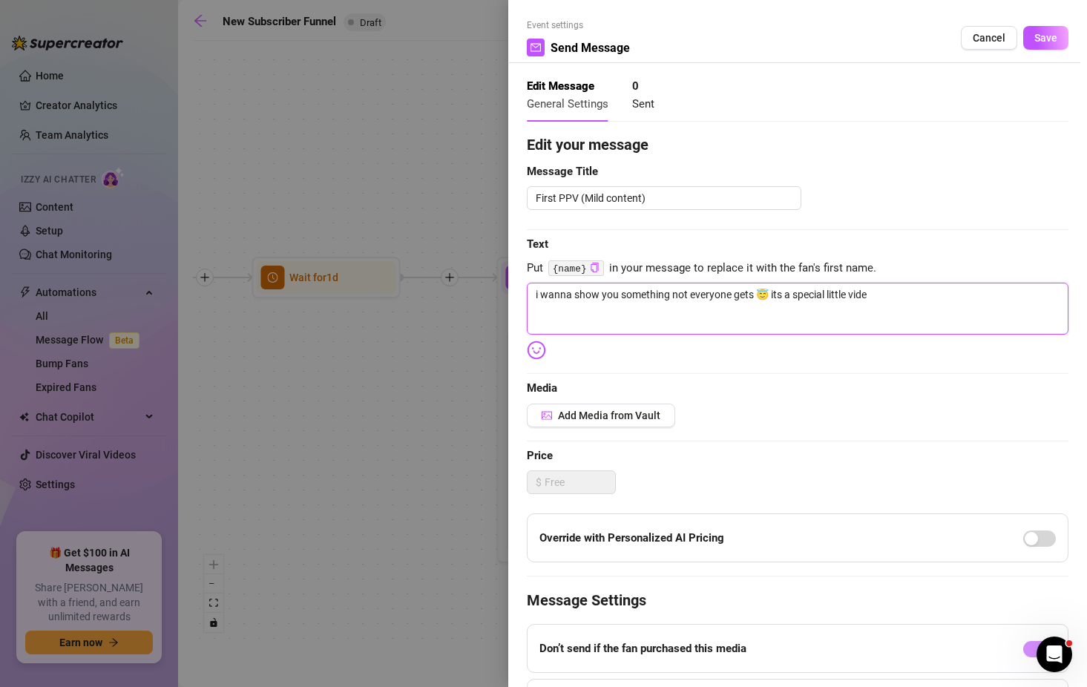
type textarea "i wanna show you something not everyone gets 😇 its a special little video"
type textarea "i wanna show you something not everyone gets 😇 its a special little video i"
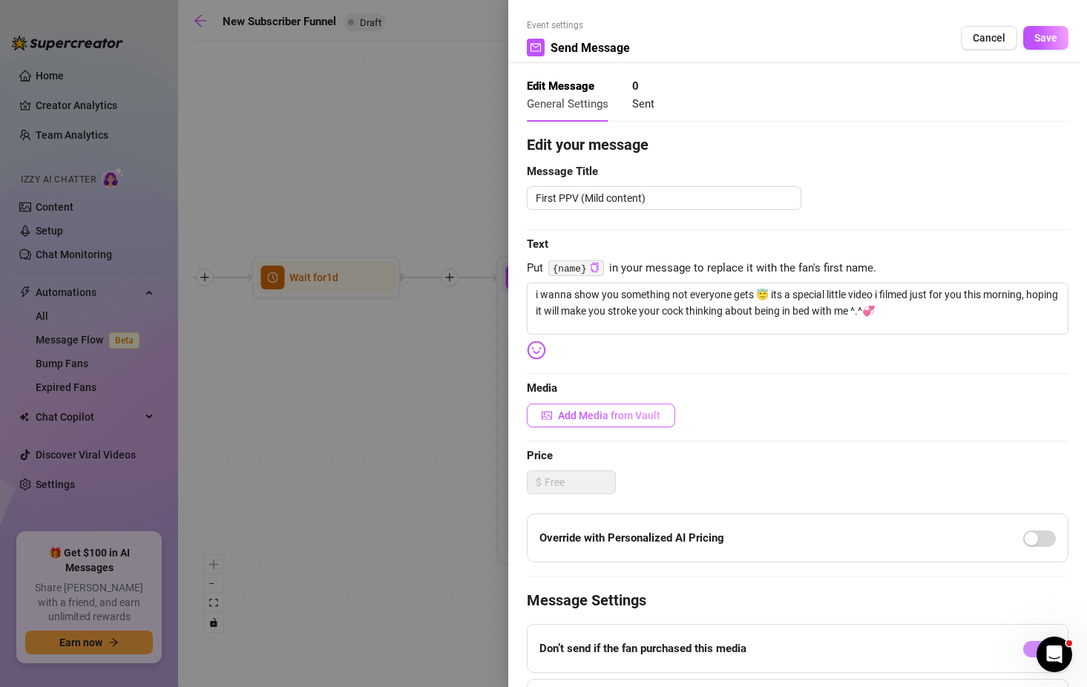
click at [631, 411] on span "Add Media from Vault" at bounding box center [609, 415] width 102 height 12
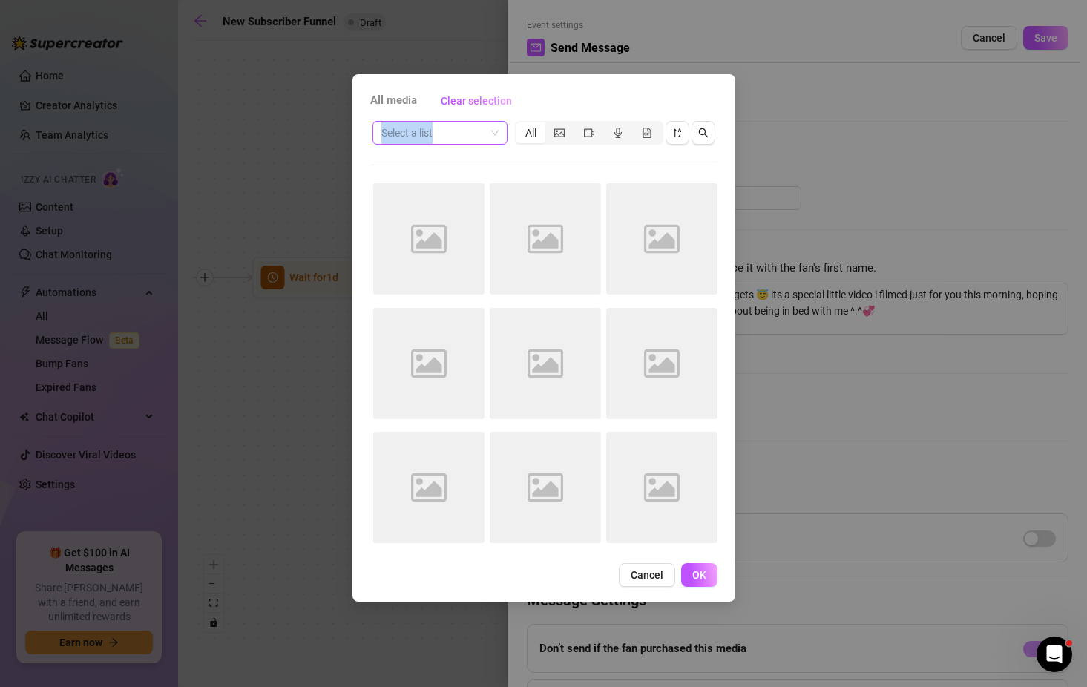
drag, startPoint x: 483, startPoint y: 119, endPoint x: 468, endPoint y: 135, distance: 21.5
click at [468, 135] on div "Select a list All" at bounding box center [543, 133] width 347 height 28
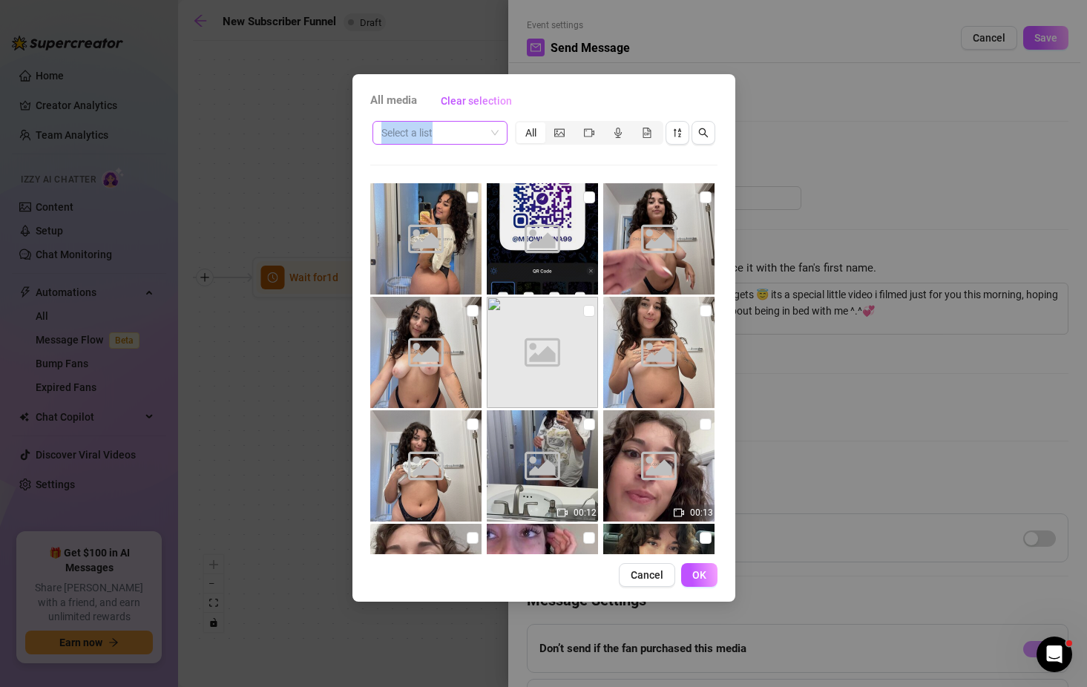
click at [468, 135] on input "search" at bounding box center [433, 133] width 104 height 22
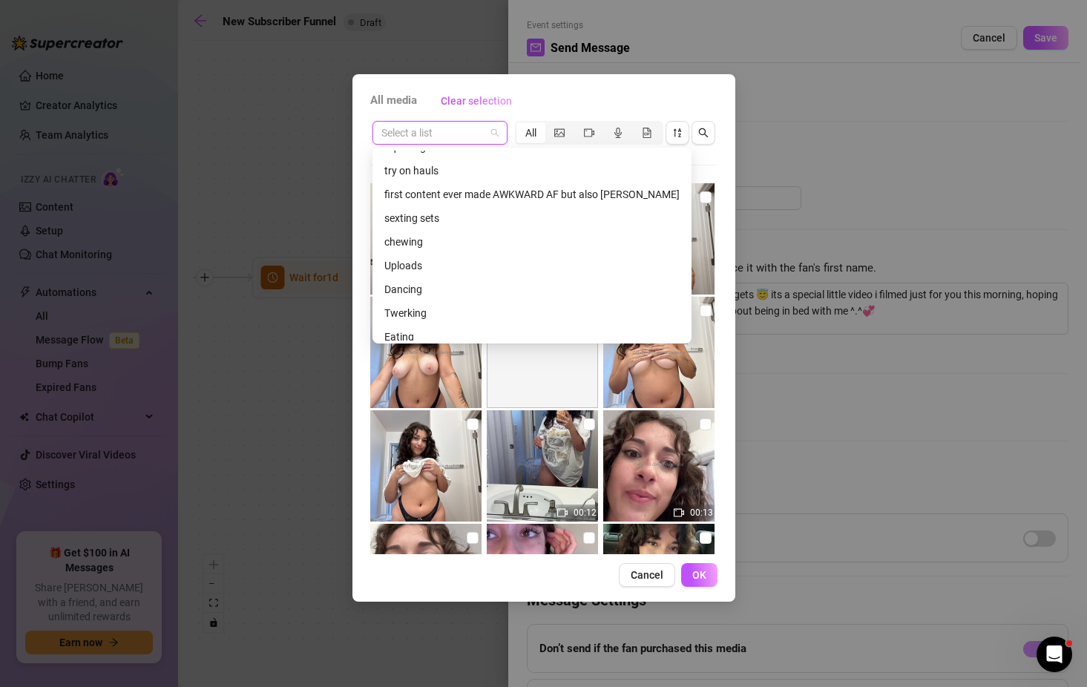
scroll to position [697, 0]
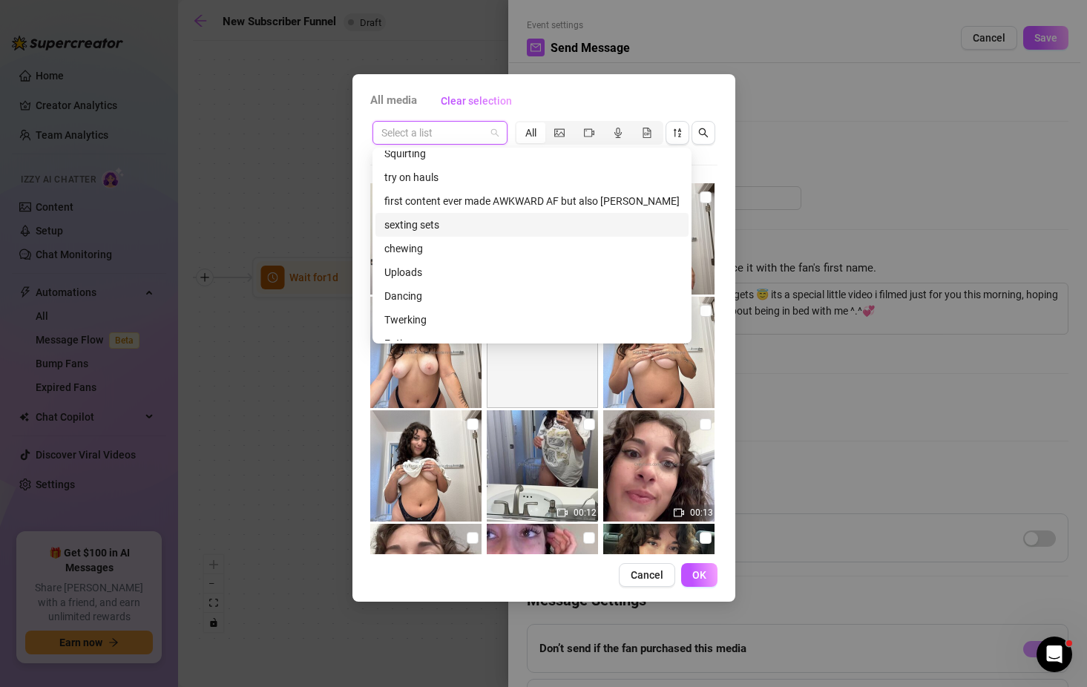
click at [429, 218] on div "sexting sets" at bounding box center [531, 225] width 295 height 16
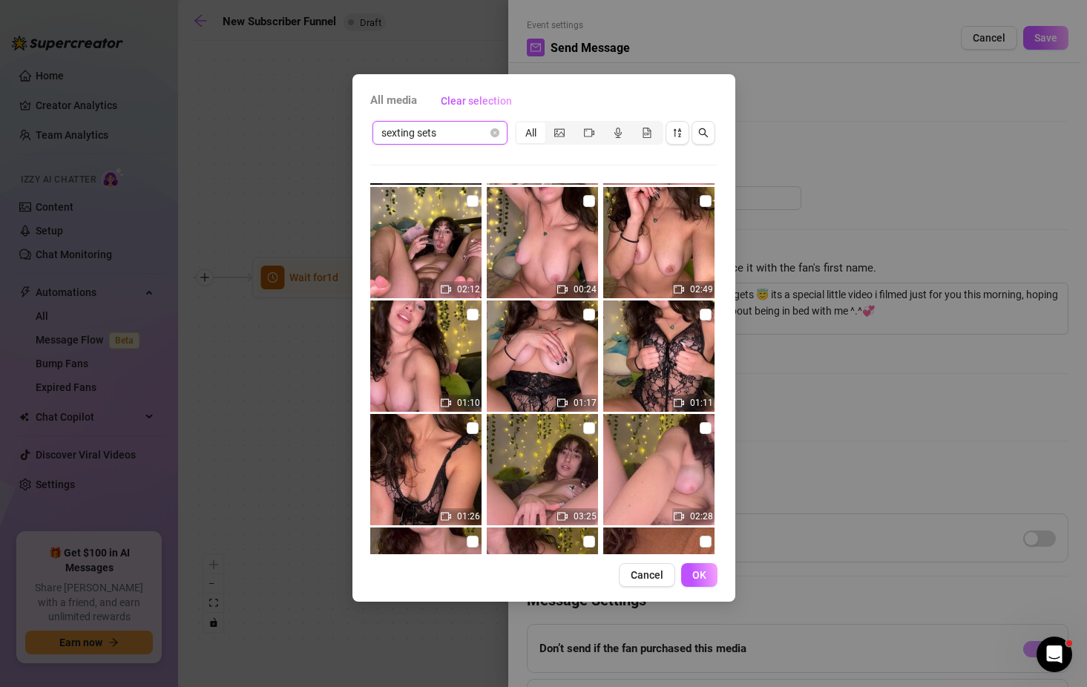
scroll to position [1926, 0]
click at [682, 324] on img at bounding box center [658, 355] width 111 height 111
click at [662, 352] on img at bounding box center [658, 355] width 111 height 111
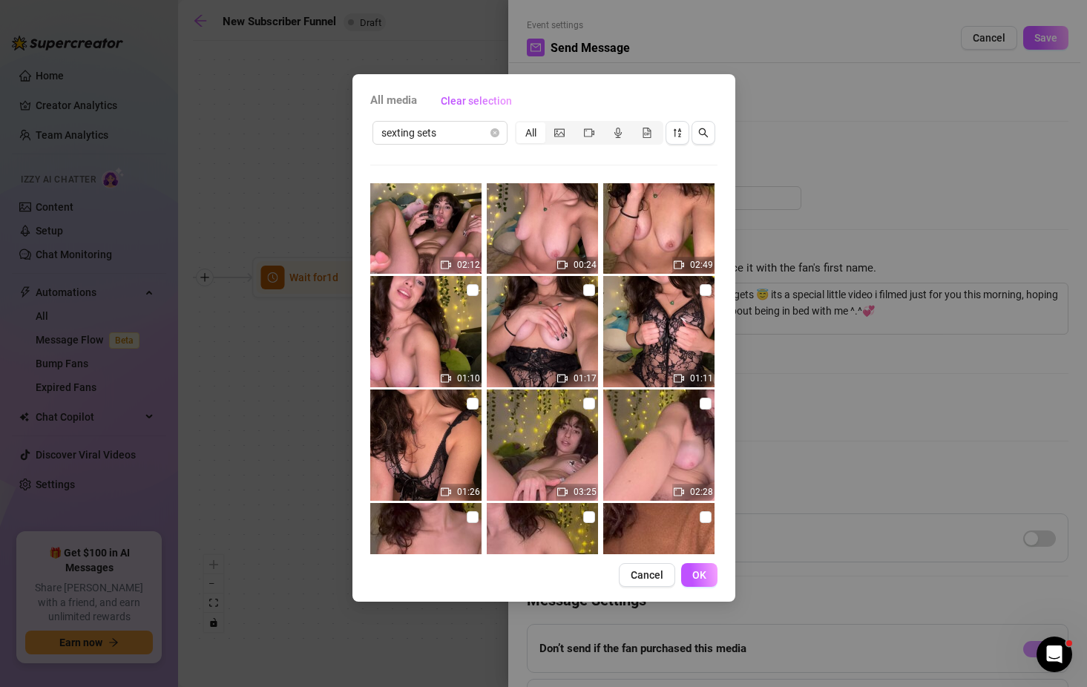
scroll to position [1950, 0]
click at [704, 578] on span "OK" at bounding box center [699, 575] width 14 height 12
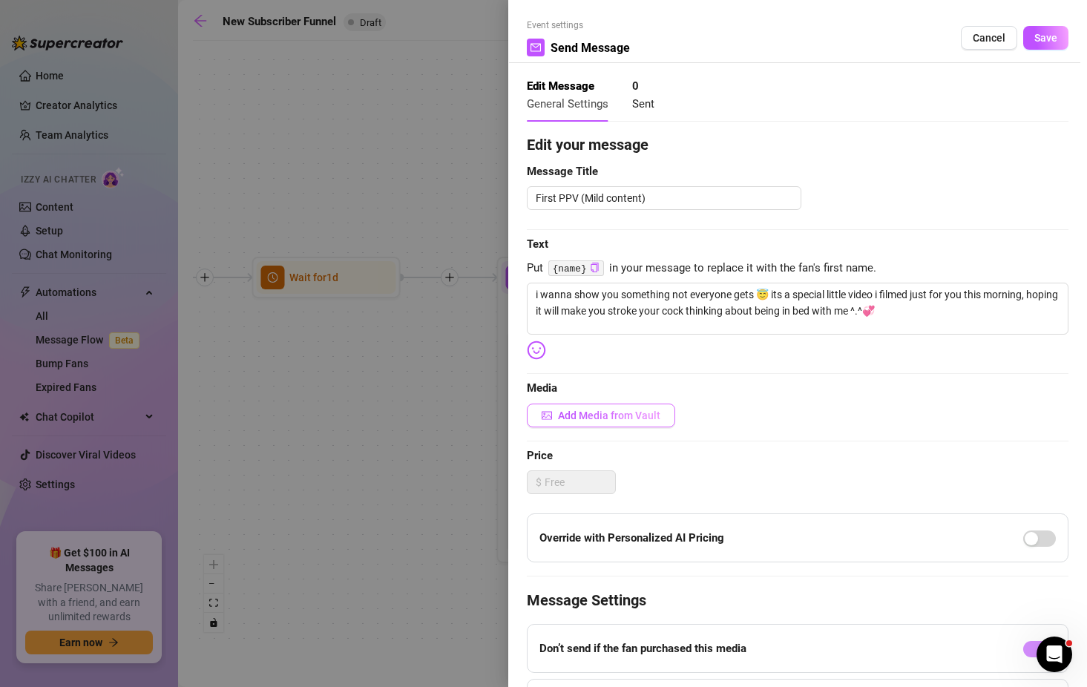
click at [627, 416] on span "Add Media from Vault" at bounding box center [609, 415] width 102 height 12
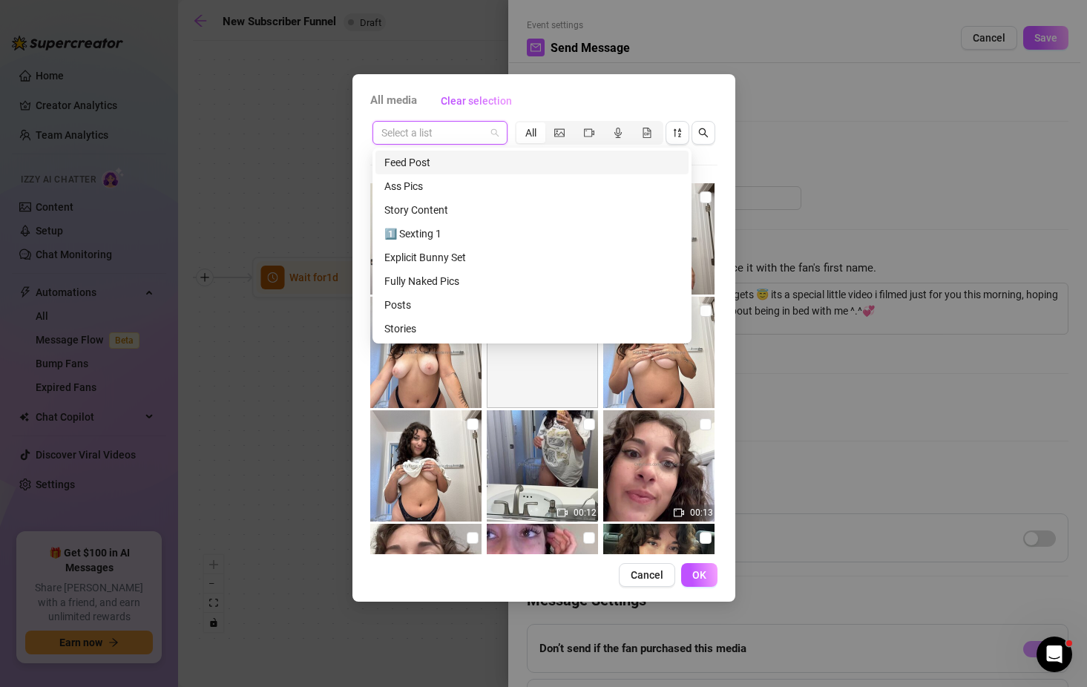
click at [455, 142] on input "search" at bounding box center [433, 133] width 104 height 22
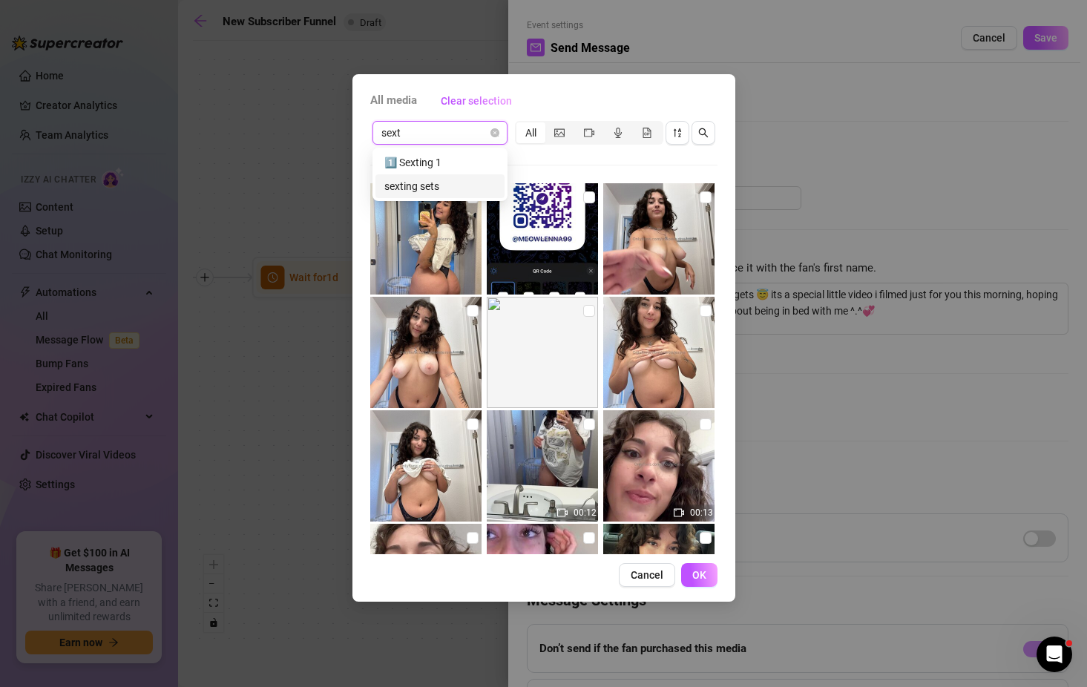
click at [435, 182] on div "sexting sets" at bounding box center [439, 186] width 111 height 16
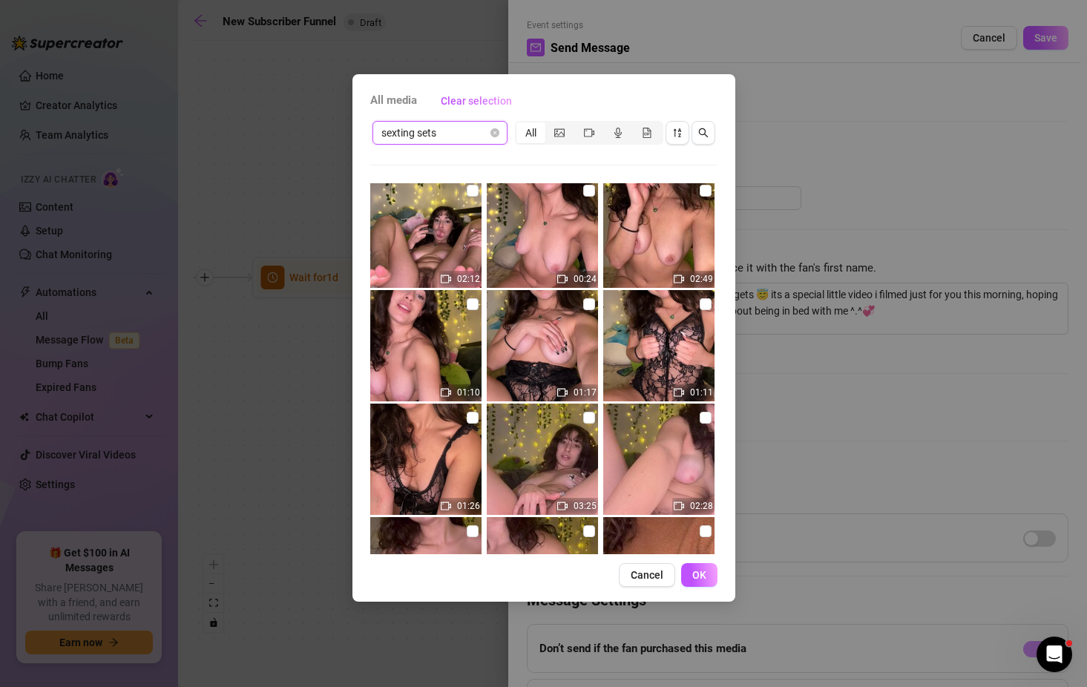
scroll to position [1936, 0]
click at [699, 301] on input "checkbox" at bounding box center [705, 303] width 12 height 12
click at [699, 578] on span "OK" at bounding box center [699, 575] width 14 height 12
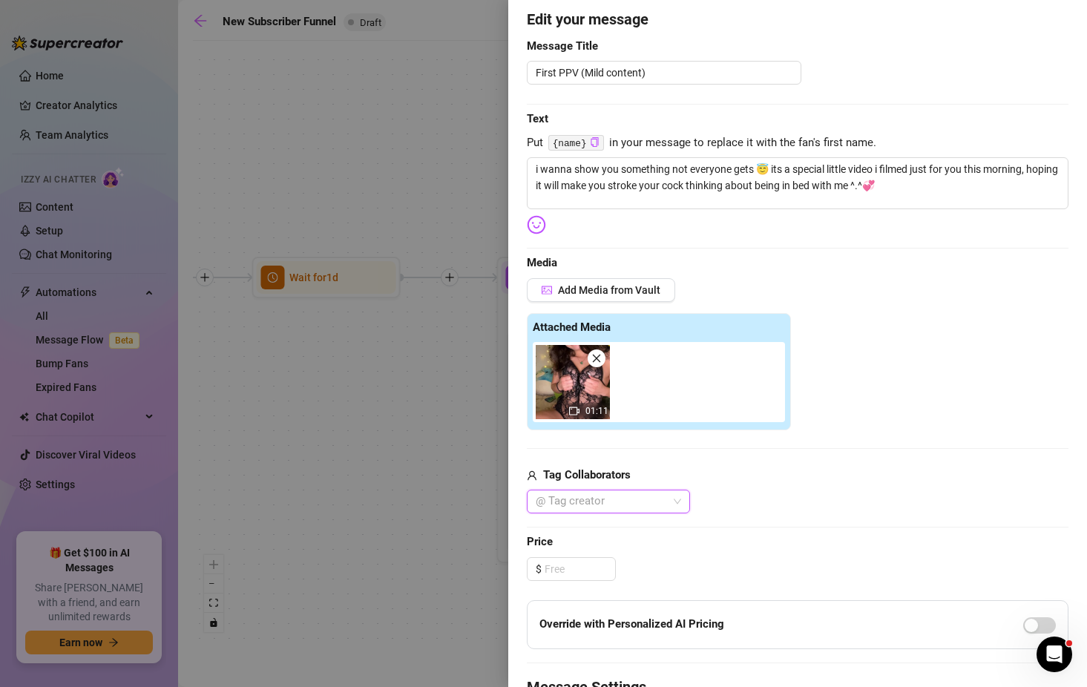
scroll to position [126, 0]
click at [570, 578] on input at bounding box center [579, 568] width 70 height 22
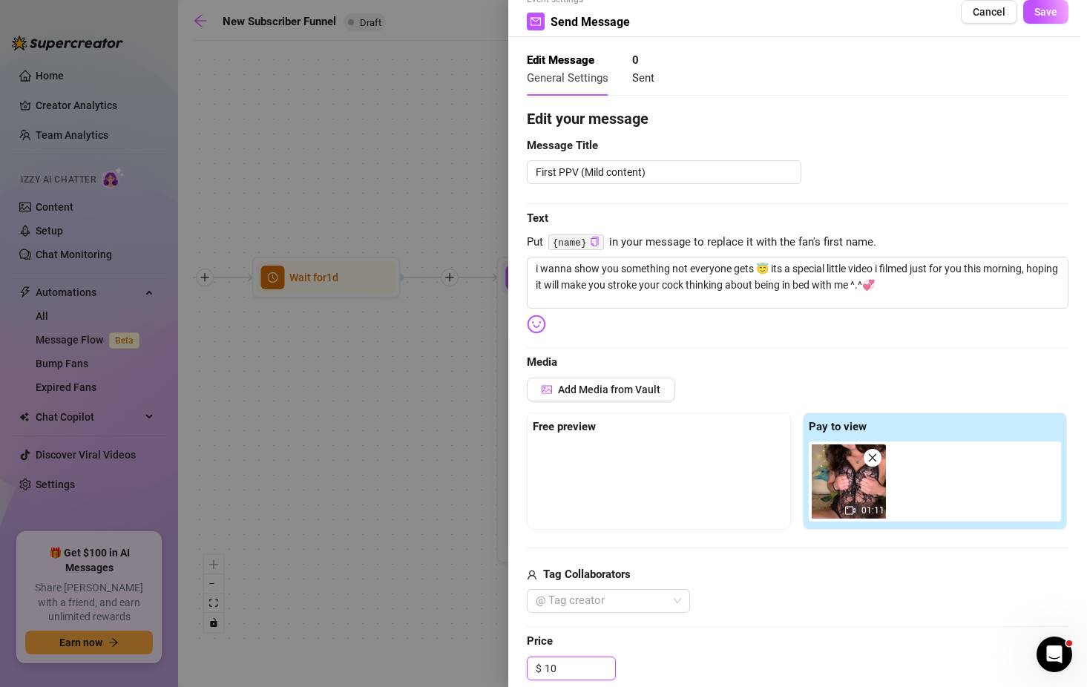
scroll to position [0, 0]
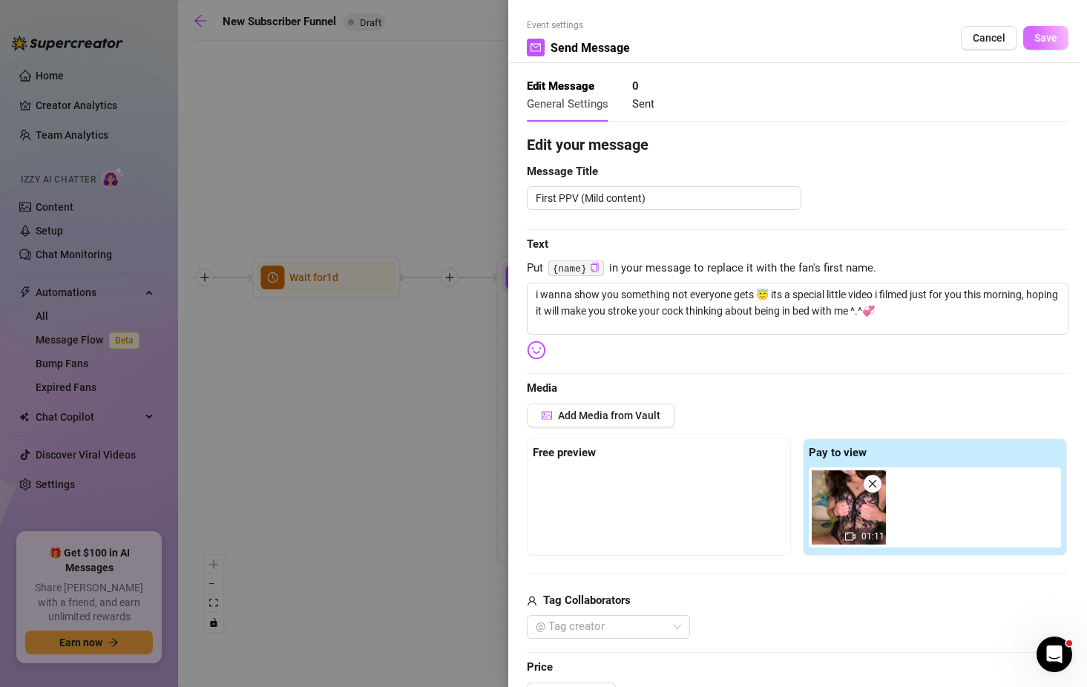
click at [1033, 44] on button "Save" at bounding box center [1045, 38] width 45 height 24
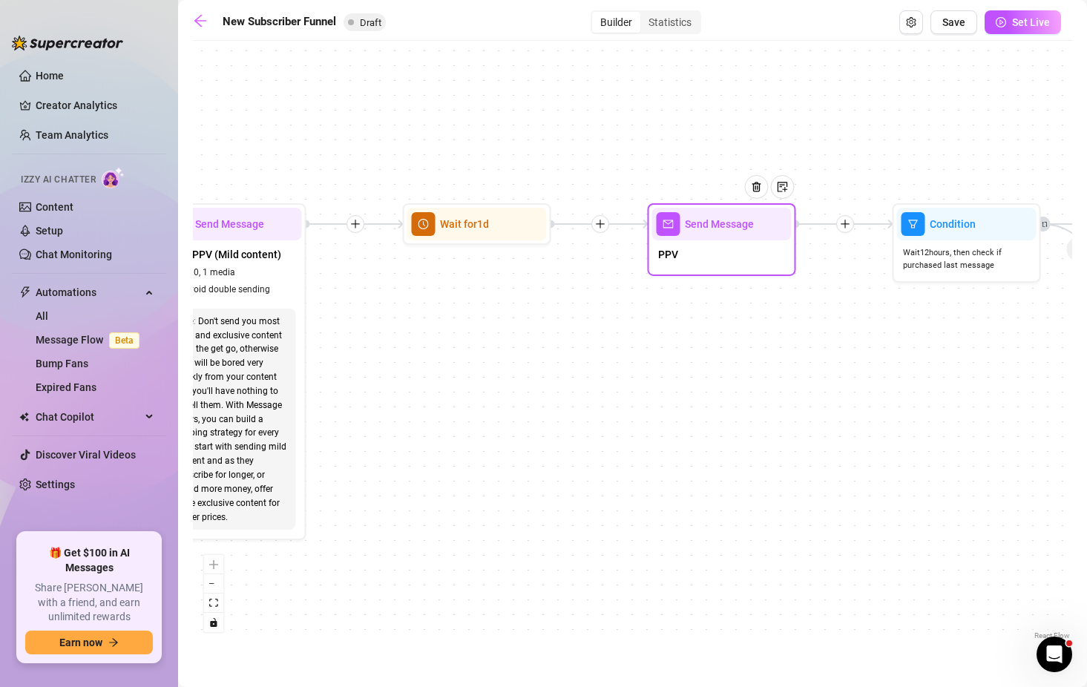
click at [695, 233] on div "Send Message" at bounding box center [721, 224] width 139 height 33
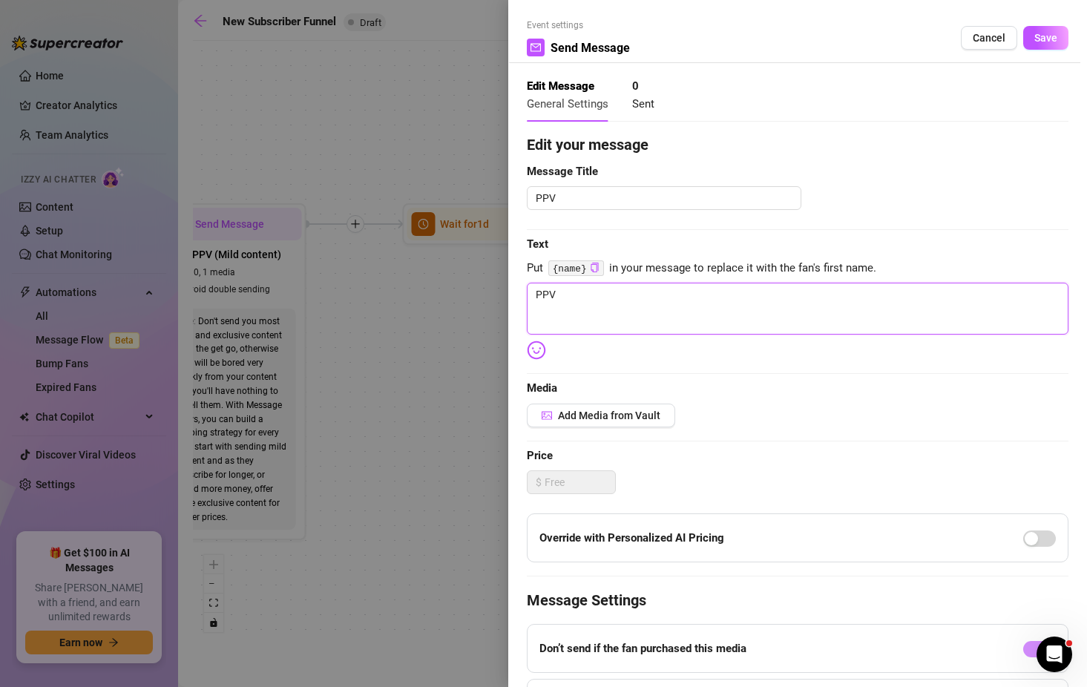
click at [570, 291] on textarea "PPV" at bounding box center [797, 309] width 541 height 52
click at [438, 353] on div at bounding box center [543, 343] width 1087 height 687
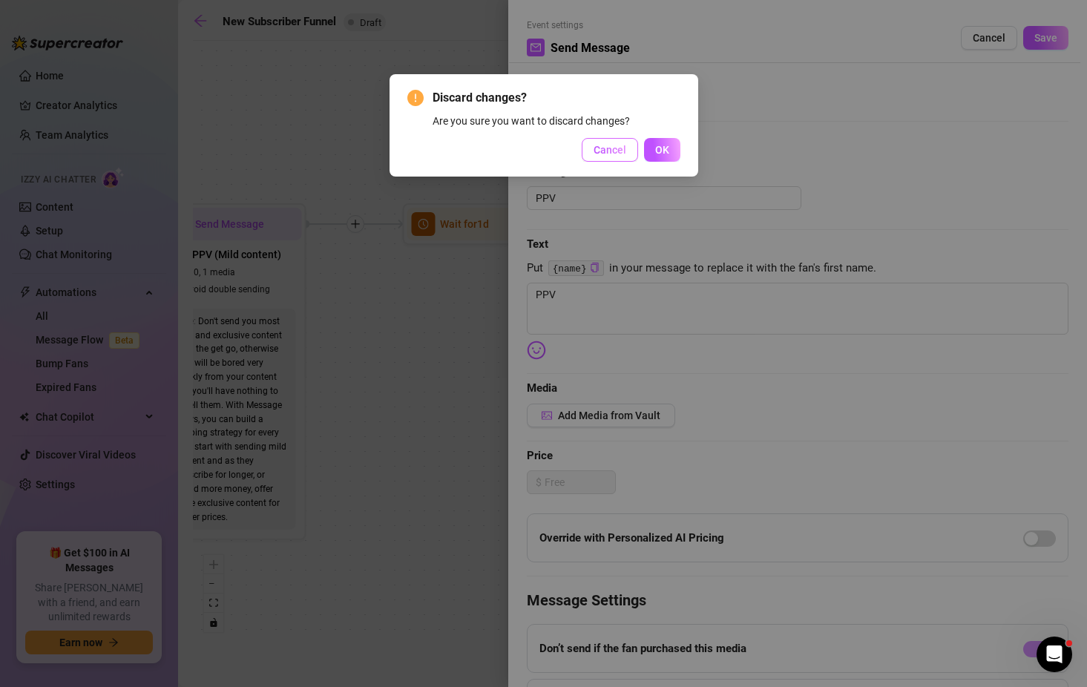
click at [616, 145] on span "Cancel" at bounding box center [609, 150] width 33 height 12
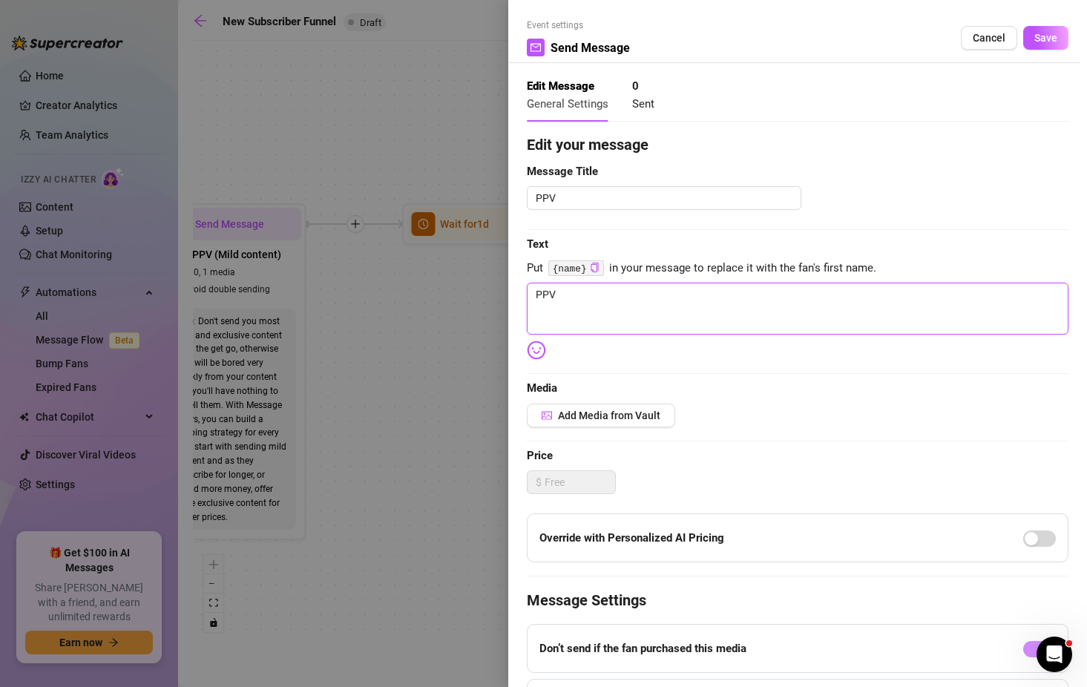
click at [567, 300] on textarea "PPV" at bounding box center [797, 309] width 541 height 52
click at [981, 36] on span "Cancel" at bounding box center [988, 38] width 33 height 12
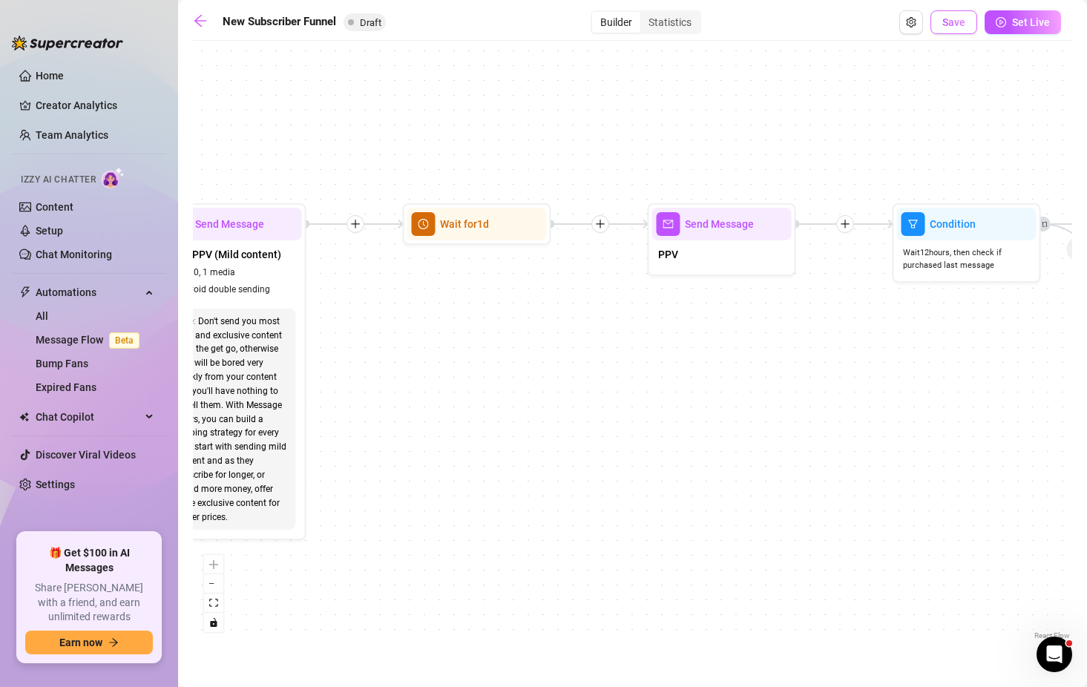
click at [957, 17] on span "Save" at bounding box center [953, 22] width 23 height 12
